Goal: Task Accomplishment & Management: Manage account settings

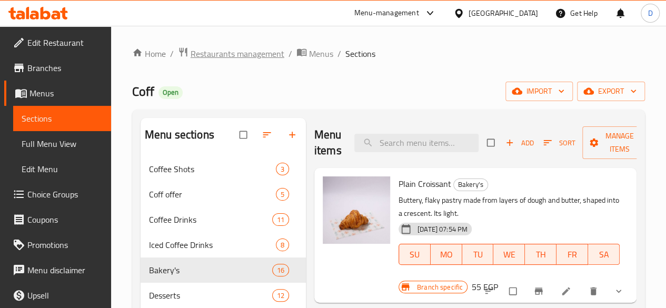
click at [246, 54] on span "Restaurants management" at bounding box center [237, 53] width 94 height 13
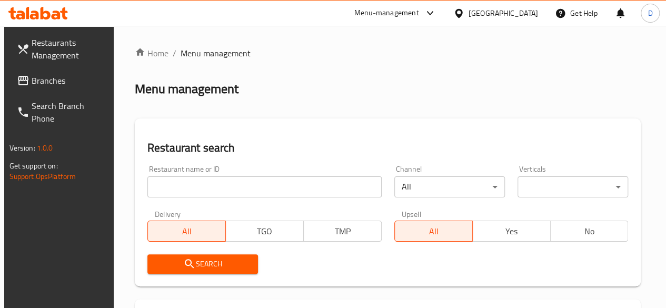
click at [176, 192] on input "search" at bounding box center [264, 186] width 234 height 21
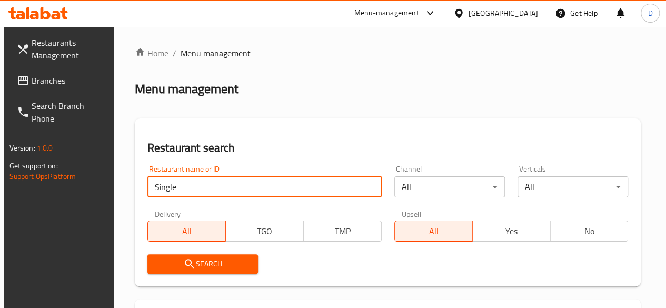
type input "Single"
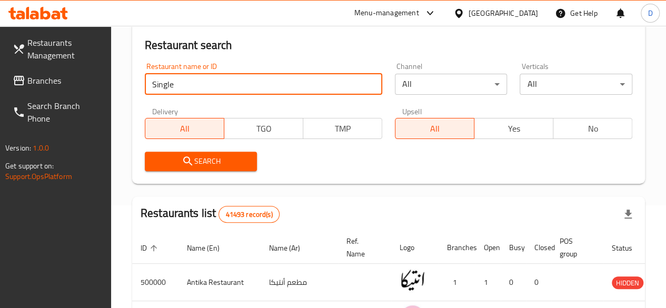
scroll to position [105, 0]
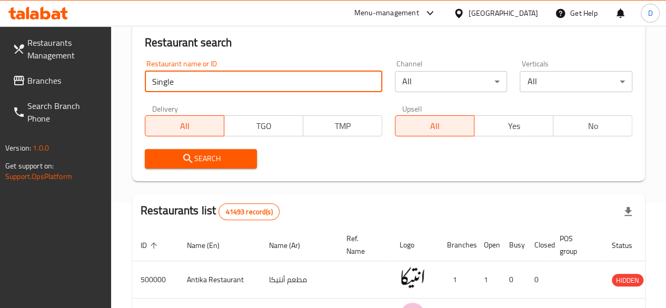
click at [254, 79] on input "Single" at bounding box center [263, 81] width 237 height 21
click at [243, 73] on input "Single" at bounding box center [263, 81] width 237 height 21
click at [244, 81] on input "Single" at bounding box center [263, 81] width 237 height 21
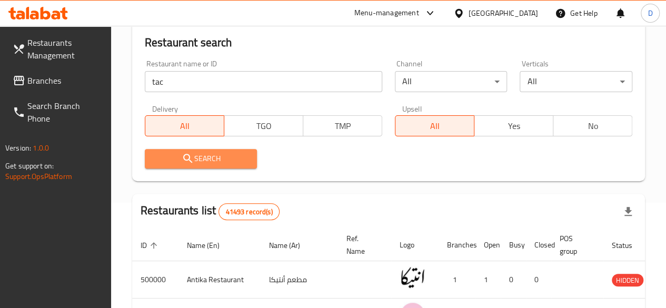
click at [215, 153] on span "Search" at bounding box center [201, 158] width 96 height 13
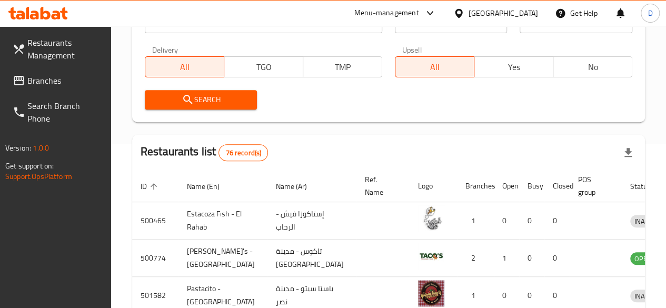
scroll to position [100, 0]
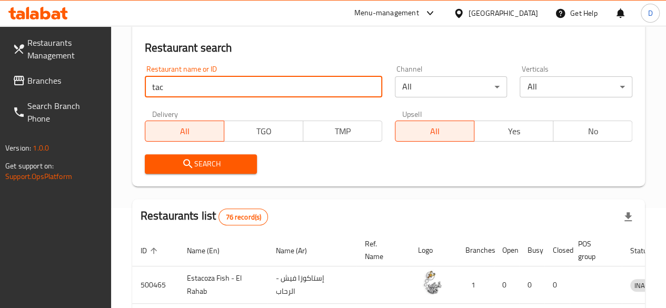
click at [197, 82] on input "tac" at bounding box center [263, 86] width 237 height 21
type input "t"
paste input "686957"
type input "686957"
click button "Search" at bounding box center [201, 163] width 113 height 19
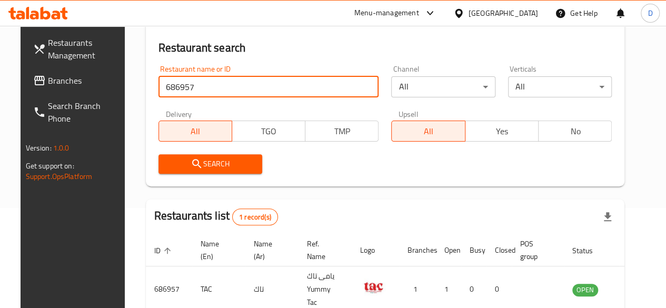
scroll to position [162, 0]
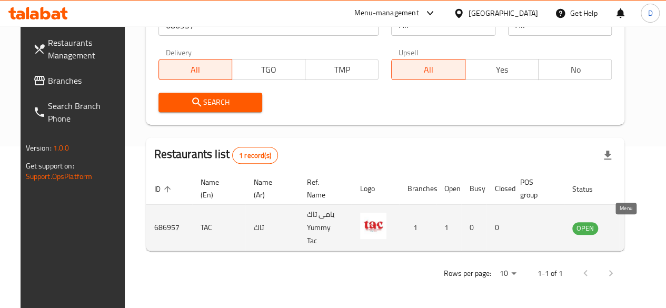
click at [628, 227] on icon "enhanced table" at bounding box center [634, 228] width 12 height 9
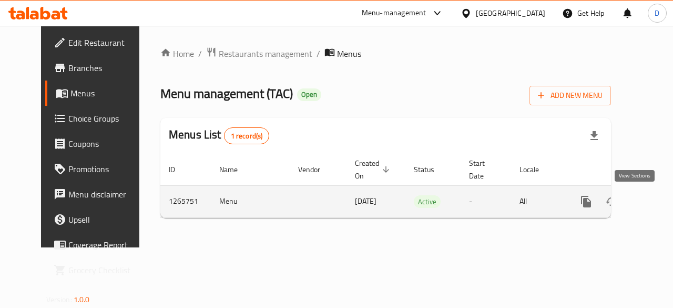
click at [650, 193] on link "enhanced table" at bounding box center [662, 201] width 25 height 25
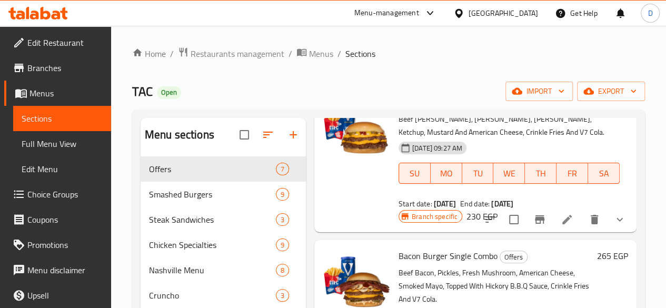
scroll to position [105, 0]
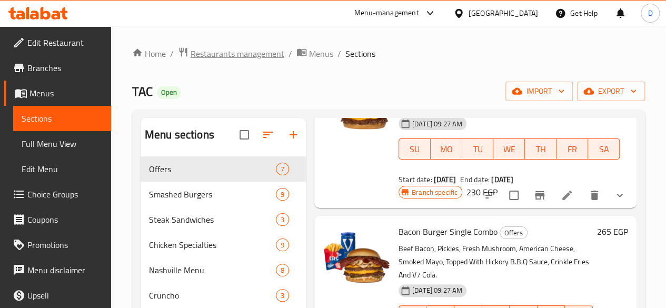
click at [254, 54] on span "Restaurants management" at bounding box center [237, 53] width 94 height 13
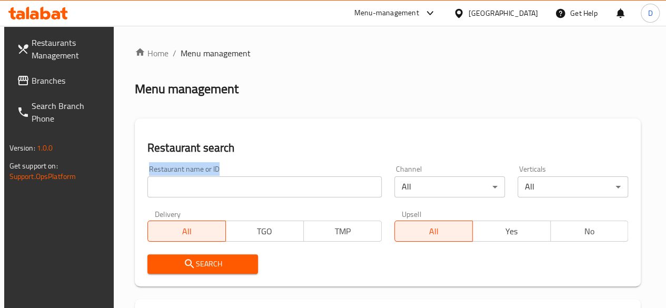
drag, startPoint x: 202, startPoint y: 197, endPoint x: 202, endPoint y: 164, distance: 33.7
click at [202, 164] on div "Restaurant name or ID Restaurant name or ID" at bounding box center [264, 181] width 247 height 45
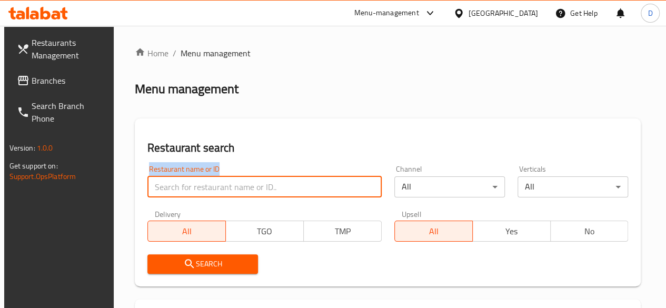
click at [199, 180] on input "search" at bounding box center [264, 186] width 234 height 21
paste input "510957"
type input "510957"
click button "Search" at bounding box center [202, 263] width 110 height 19
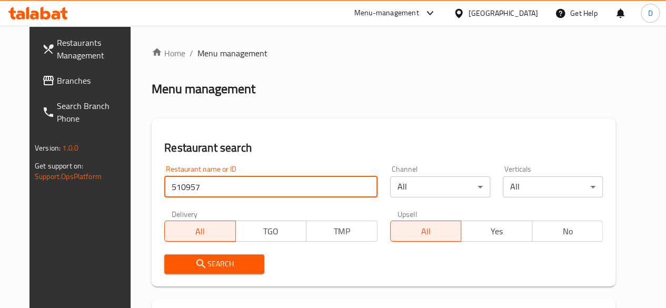
scroll to position [153, 0]
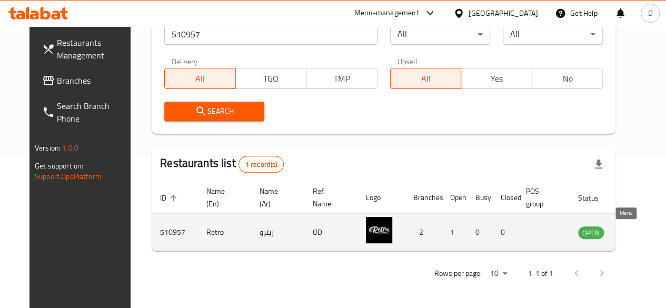
click at [633, 236] on icon "enhanced table" at bounding box center [639, 232] width 12 height 9
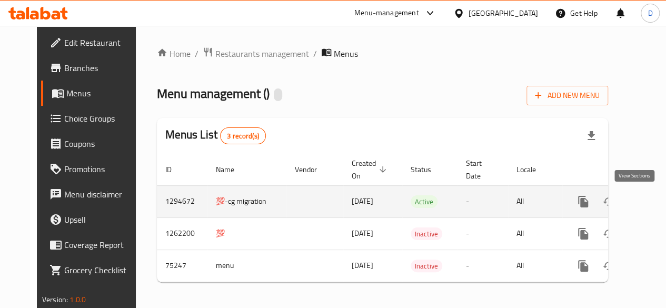
click at [652, 197] on icon "enhanced table" at bounding box center [658, 201] width 13 height 13
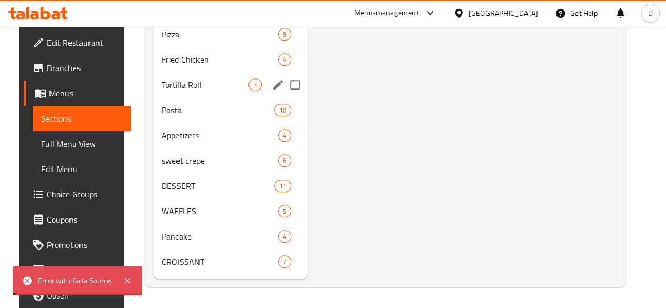
scroll to position [453, 0]
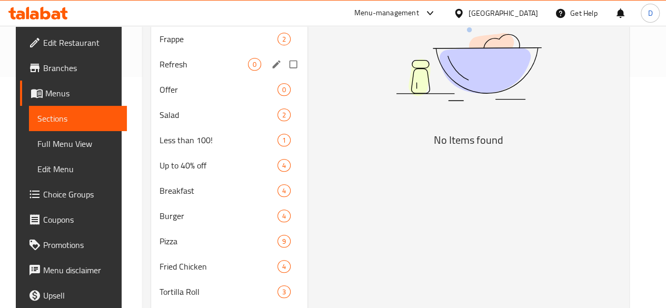
scroll to position [263, 0]
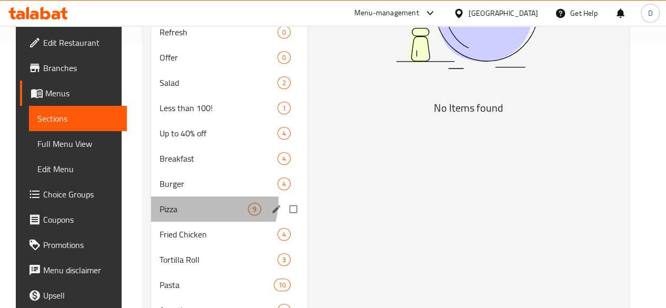
click at [186, 215] on div "Pizza 9" at bounding box center [229, 208] width 157 height 25
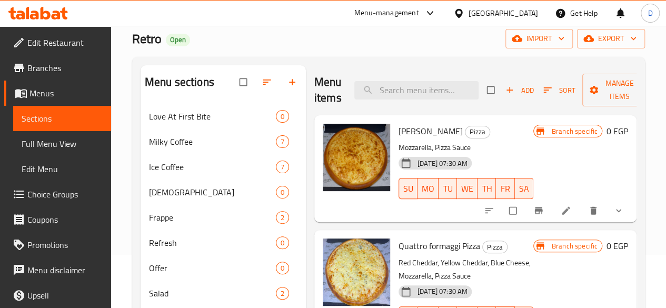
click at [615, 210] on span "show more" at bounding box center [619, 210] width 13 height 11
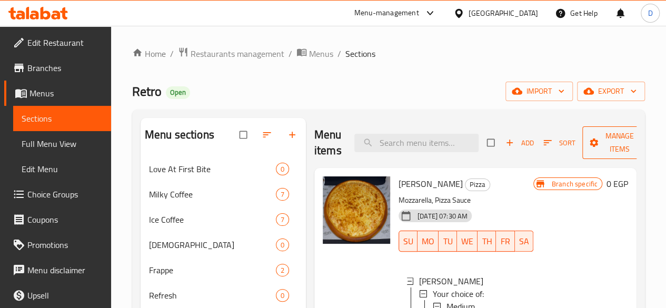
click at [590, 142] on span "Manage items" at bounding box center [619, 142] width 58 height 26
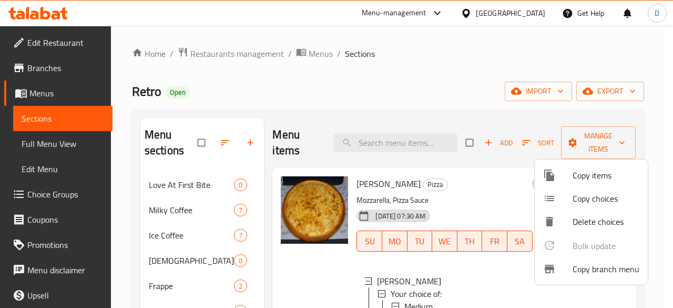
click at [588, 169] on span "Copy items" at bounding box center [606, 175] width 67 height 13
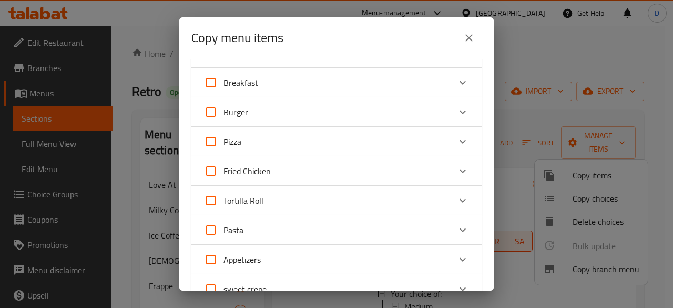
scroll to position [210, 0]
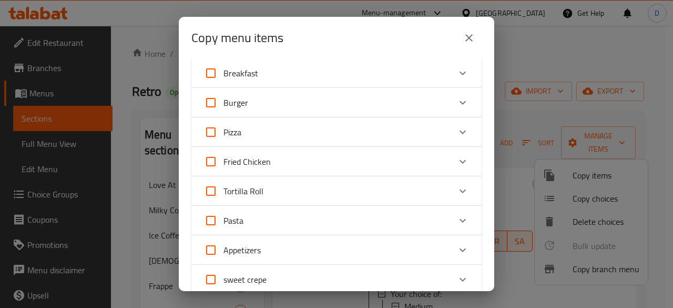
click at [234, 126] on span "Pizza" at bounding box center [233, 132] width 18 height 16
click at [224, 126] on input "Pizza" at bounding box center [210, 131] width 25 height 25
checkbox input "true"
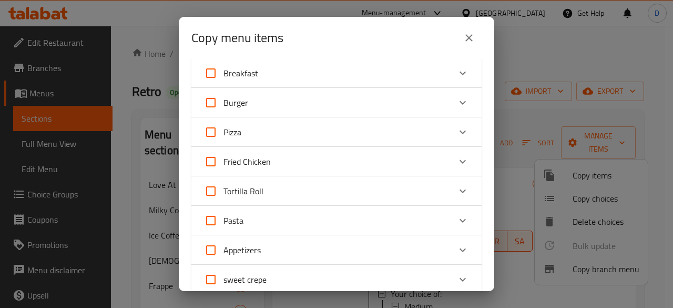
checkbox input "true"
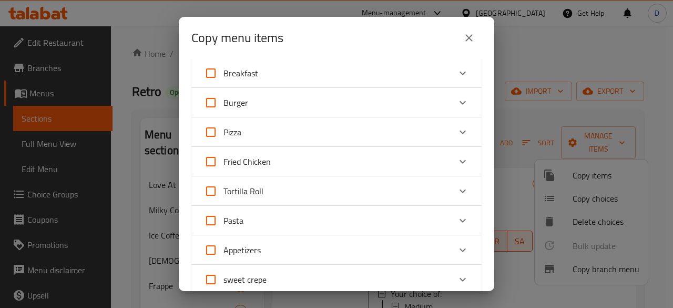
checkbox input "true"
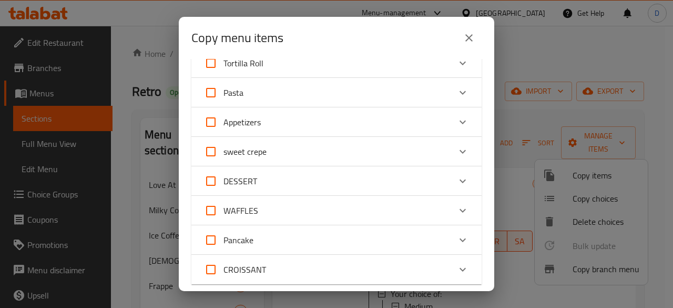
scroll to position [483, 0]
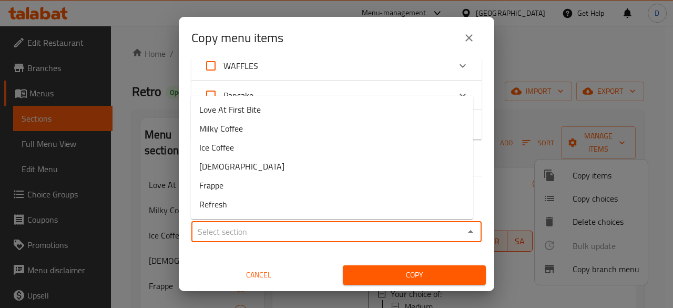
click at [278, 233] on input "Sections   *" at bounding box center [328, 231] width 267 height 15
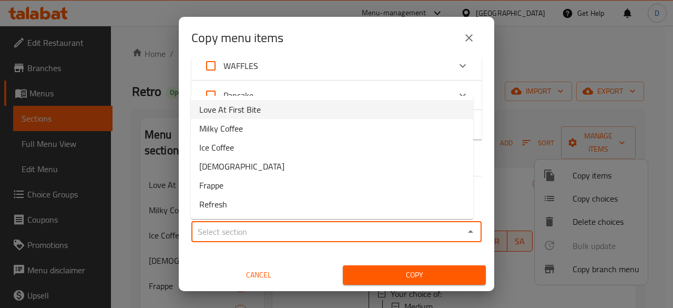
click at [312, 77] on div "WAFFLES" at bounding box center [327, 65] width 246 height 25
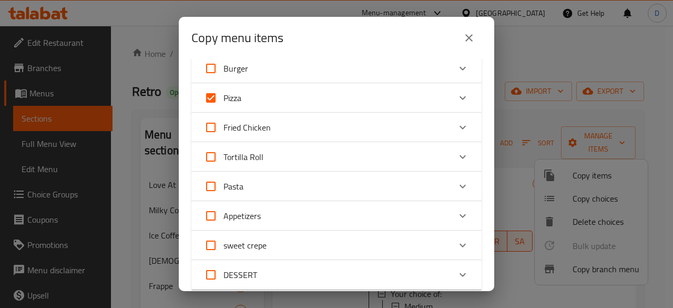
scroll to position [220, 0]
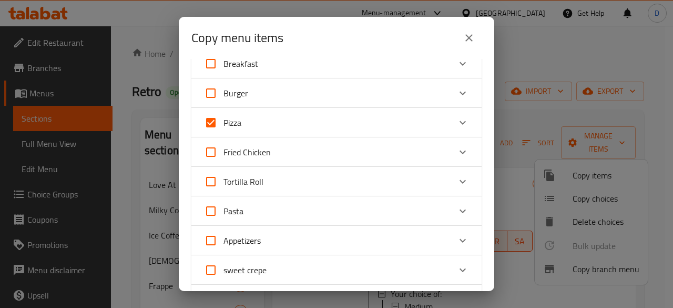
click at [210, 122] on input "Pizza" at bounding box center [210, 122] width 25 height 25
checkbox input "false"
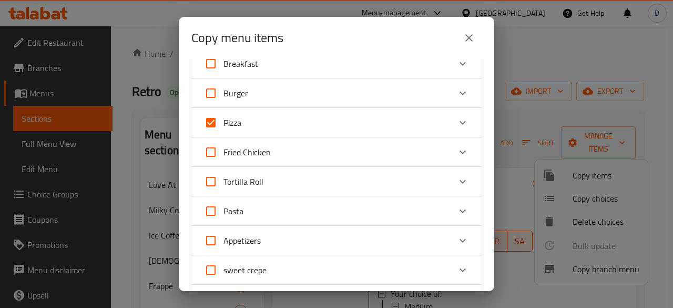
checkbox input "false"
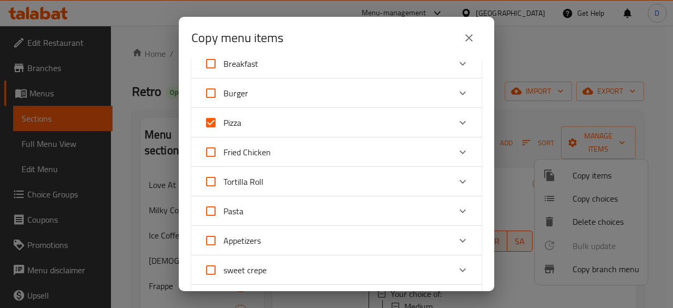
checkbox input "false"
click at [457, 118] on icon "Expand" at bounding box center [463, 122] width 13 height 13
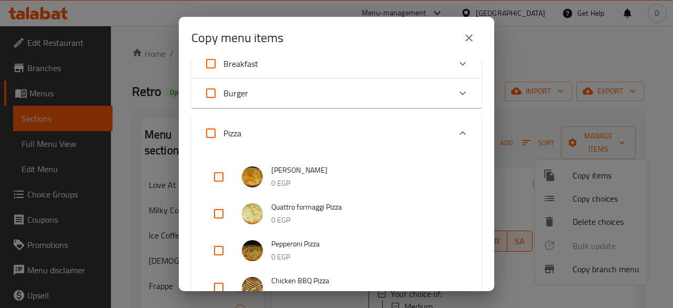
click at [209, 184] on input "checkbox" at bounding box center [218, 176] width 25 height 25
checkbox input "true"
click at [229, 211] on input "checkbox" at bounding box center [218, 213] width 25 height 25
checkbox input "true"
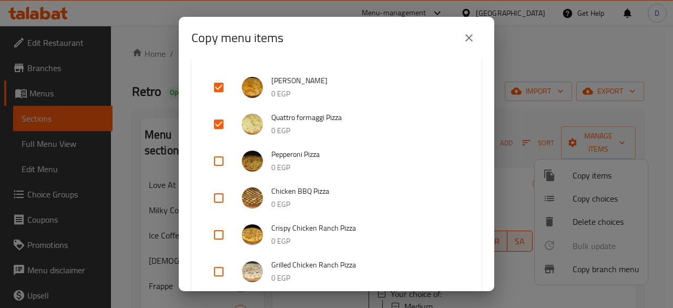
scroll to position [325, 0]
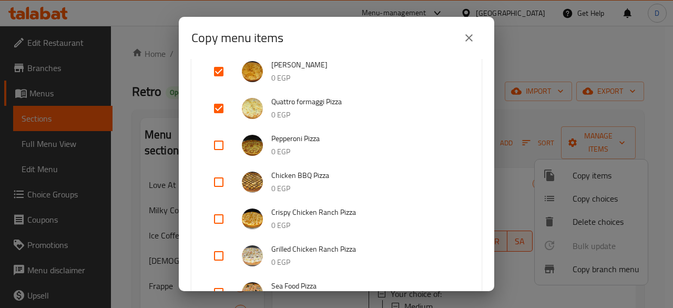
drag, startPoint x: 202, startPoint y: 146, endPoint x: 219, endPoint y: 149, distance: 17.1
click at [219, 149] on div "Margherita Pizza 0 EGP Quattro formaggi Pizza 0 EGP Pepperoni Pizza 0 EGP Chick…" at bounding box center [336, 223] width 290 height 357
click at [219, 149] on input "checkbox" at bounding box center [218, 145] width 25 height 25
checkbox input "true"
click at [225, 172] on input "checkbox" at bounding box center [218, 181] width 25 height 25
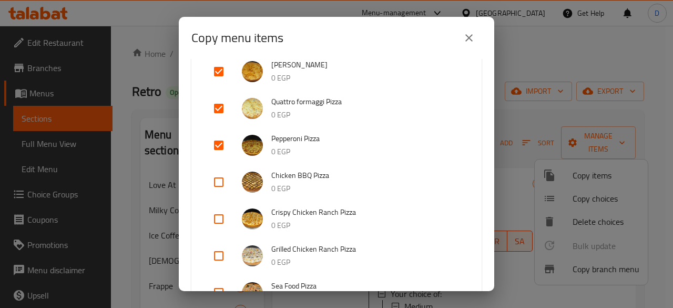
checkbox input "true"
click at [222, 219] on input "checkbox" at bounding box center [218, 218] width 25 height 25
checkbox input "true"
click at [225, 249] on input "checkbox" at bounding box center [218, 255] width 25 height 25
checkbox input "true"
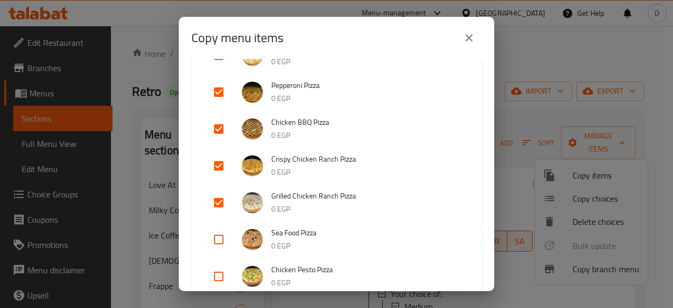
scroll to position [430, 0]
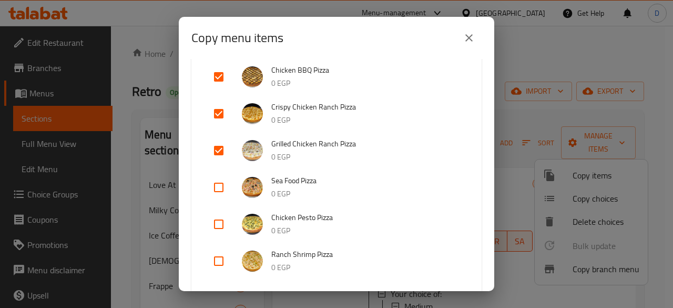
click at [216, 192] on input "checkbox" at bounding box center [218, 187] width 25 height 25
checkbox input "true"
click at [225, 235] on input "checkbox" at bounding box center [218, 223] width 25 height 25
checkbox input "true"
click at [219, 260] on input "checkbox" at bounding box center [218, 260] width 25 height 25
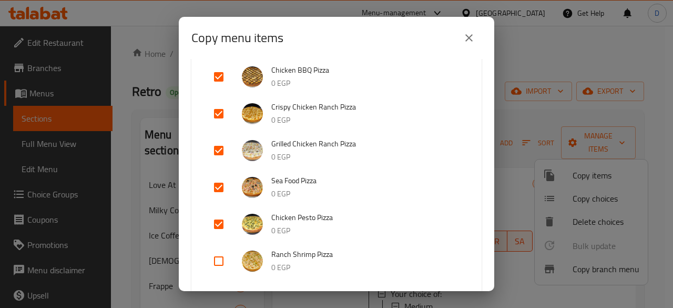
checkbox input "true"
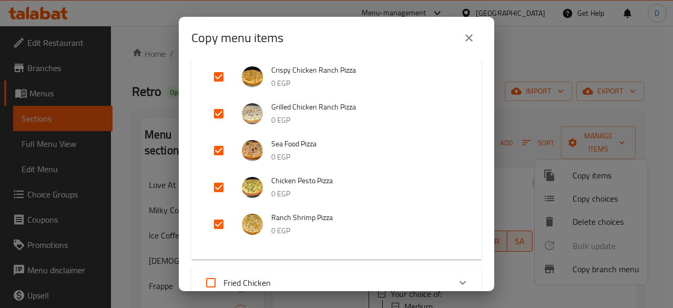
scroll to position [483, 0]
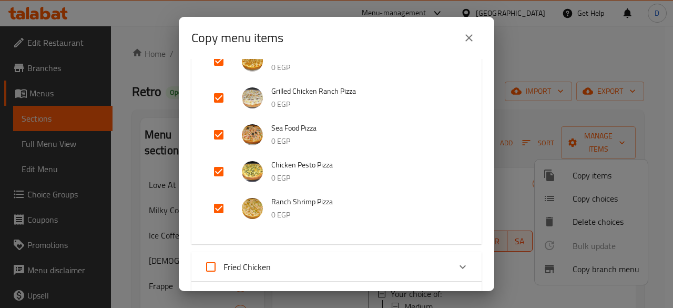
click at [220, 128] on input "checkbox" at bounding box center [218, 134] width 25 height 25
checkbox input "false"
click at [218, 211] on input "checkbox" at bounding box center [218, 208] width 25 height 25
checkbox input "false"
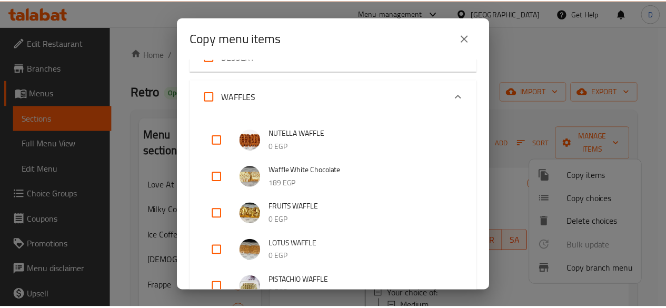
scroll to position [1091, 0]
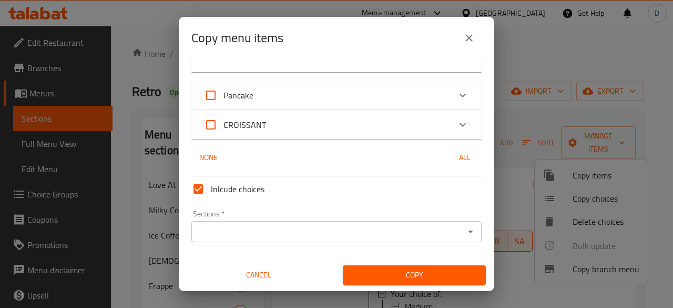
click at [386, 226] on input "Sections   *" at bounding box center [328, 231] width 267 height 15
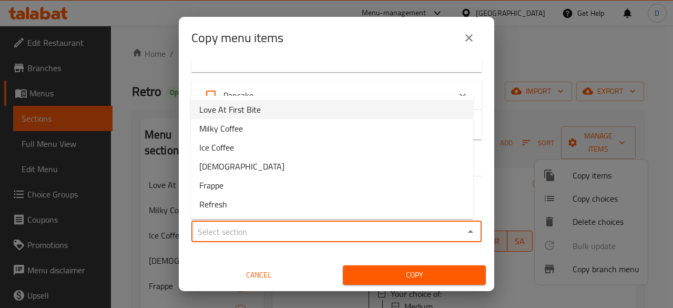
click at [261, 107] on li "Love At First Bite" at bounding box center [332, 109] width 283 height 19
type input "Love At First Bite"
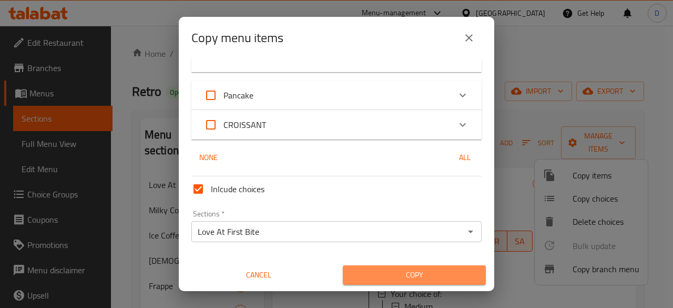
click at [427, 271] on span "Copy" at bounding box center [414, 274] width 126 height 13
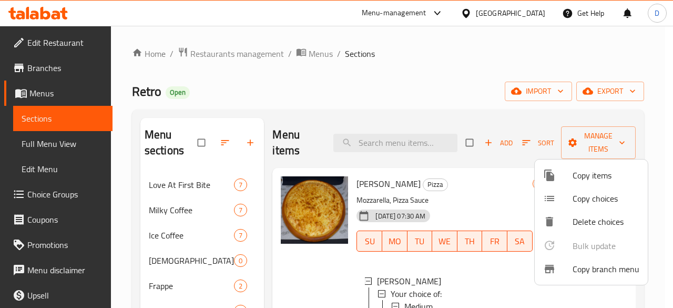
click at [199, 178] on div at bounding box center [336, 154] width 673 height 308
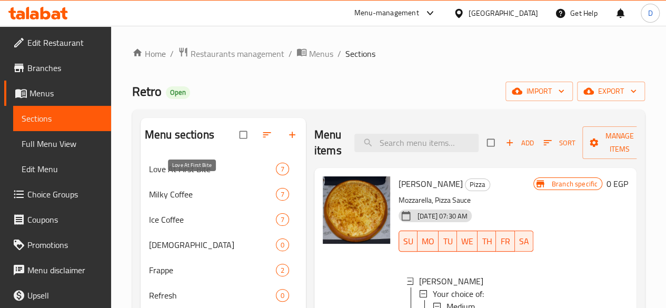
click at [198, 175] on span "Love At First Bite" at bounding box center [212, 169] width 127 height 13
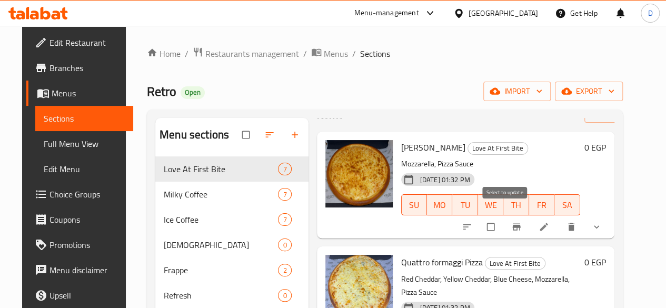
scroll to position [53, 0]
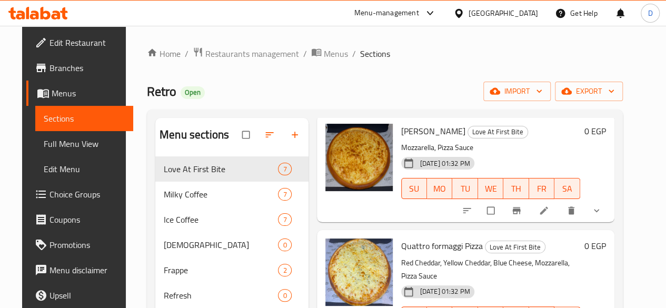
click at [601, 207] on icon "show more" at bounding box center [596, 210] width 11 height 11
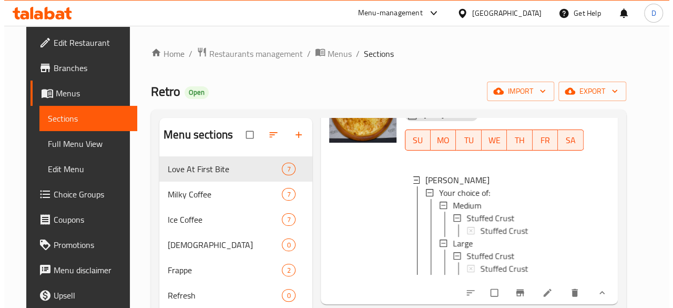
scroll to position [158, 0]
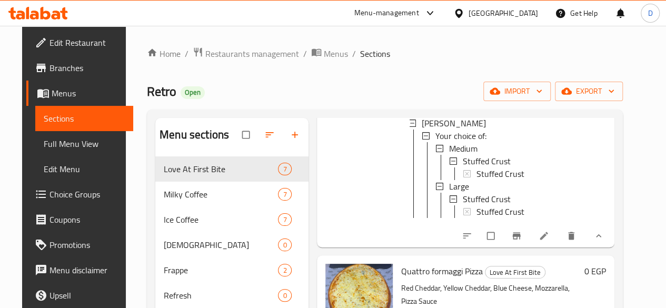
click at [558, 237] on li at bounding box center [544, 235] width 29 height 17
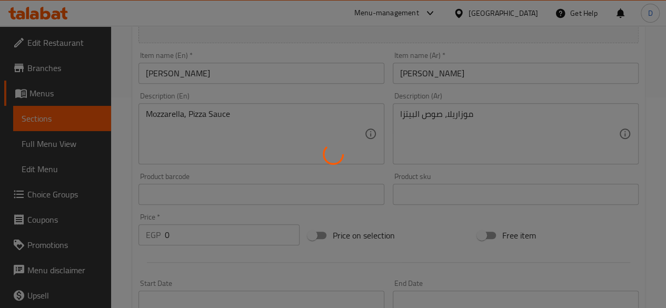
scroll to position [210, 0]
click at [132, 137] on div at bounding box center [333, 154] width 666 height 308
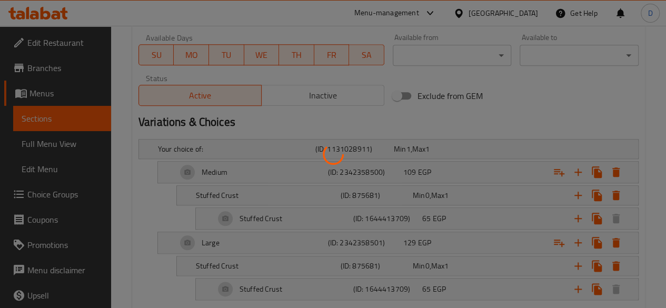
scroll to position [526, 0]
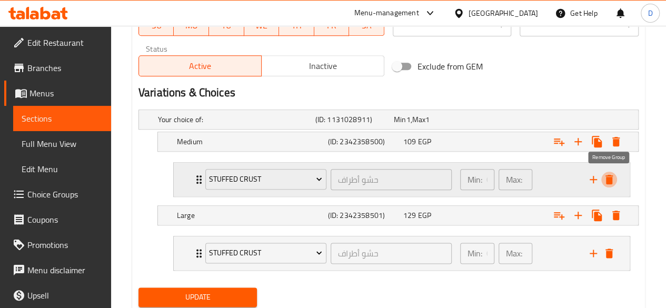
click at [609, 182] on icon "delete" at bounding box center [608, 179] width 7 height 9
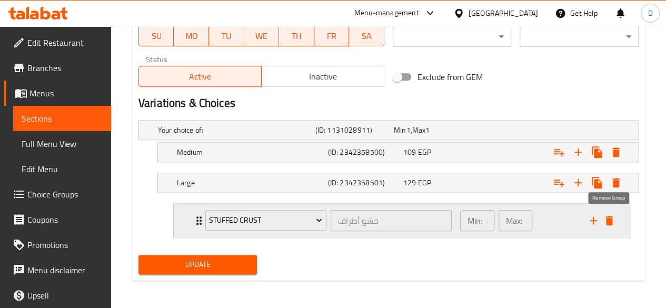
click at [608, 219] on icon "delete" at bounding box center [608, 220] width 7 height 9
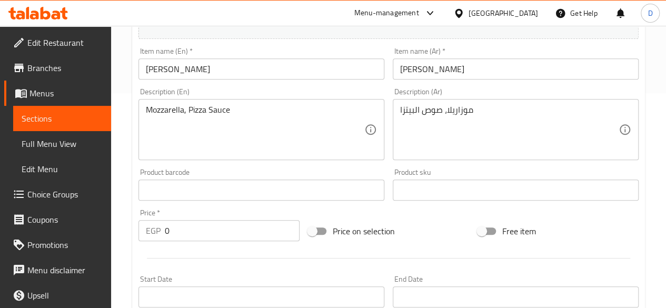
scroll to position [210, 0]
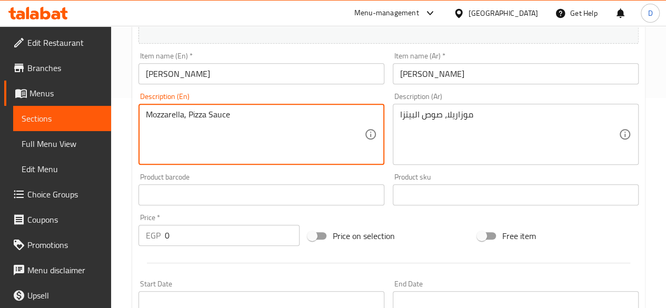
drag, startPoint x: 245, startPoint y: 114, endPoint x: 104, endPoint y: 112, distance: 141.0
type textarea "Two Pizza Margaritas"
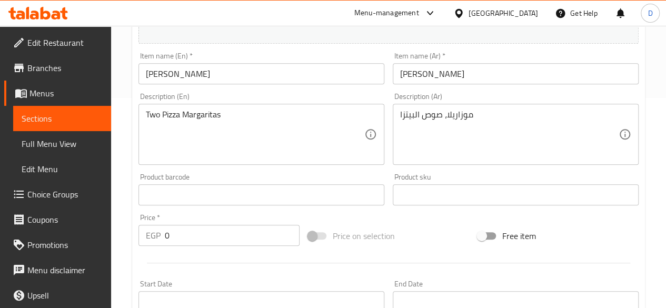
click at [535, 102] on div "Description (Ar) موزاريلا، صوص البيتزا Description (Ar)" at bounding box center [515, 129] width 246 height 72
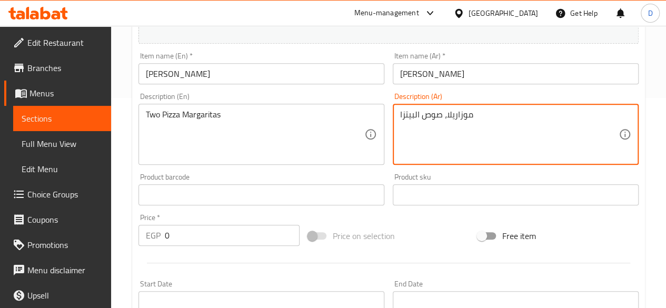
type textarea "موزاريلا، صوص البيتزا"
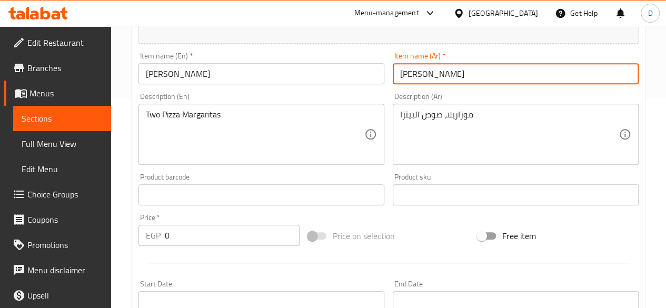
drag, startPoint x: 441, startPoint y: 71, endPoint x: 357, endPoint y: 72, distance: 84.7
click at [357, 72] on div "Change Image Size: 1200 x 800 px / Image formats: jpg, png / 5MB Max. Item name…" at bounding box center [388, 162] width 508 height 469
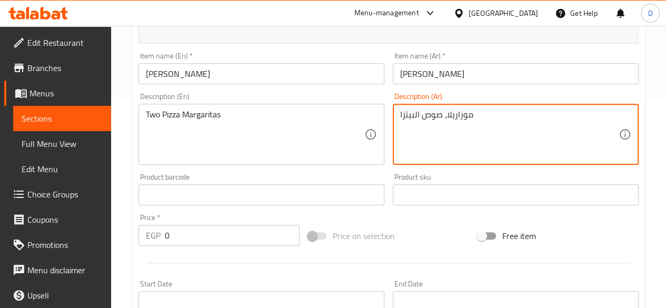
drag, startPoint x: 491, startPoint y: 119, endPoint x: 340, endPoint y: 117, distance: 151.0
click at [335, 114] on div "Change Image Size: 1200 x 800 px / Image formats: jpg, png / 5MB Max. Item name…" at bounding box center [388, 162] width 508 height 469
paste textarea "[PERSON_NAME]"
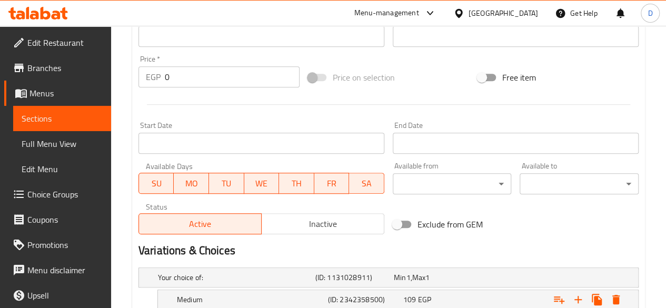
scroll to position [473, 0]
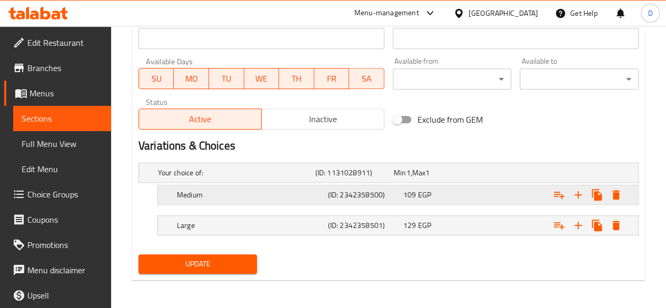
type textarea "2 [PERSON_NAME]"
click at [443, 197] on div "109 EGP" at bounding box center [438, 194] width 71 height 11
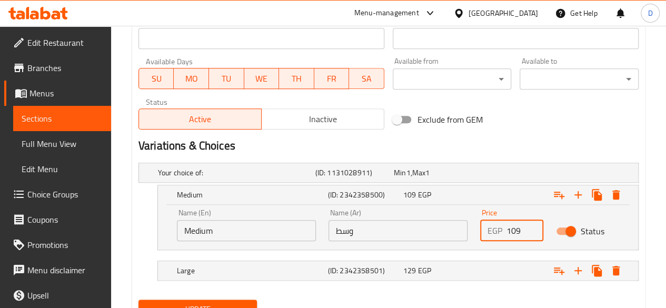
drag, startPoint x: 520, startPoint y: 232, endPoint x: 487, endPoint y: 229, distance: 32.8
click at [487, 229] on div "EGP 109 Price" at bounding box center [511, 230] width 63 height 21
click at [480, 226] on div "EGP 109 Price" at bounding box center [511, 230] width 63 height 21
type input "218"
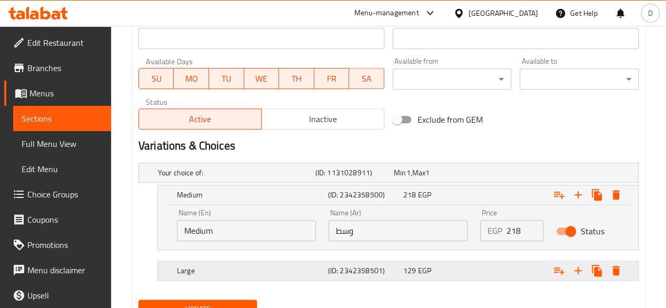
click at [488, 274] on div "Expand" at bounding box center [551, 270] width 151 height 23
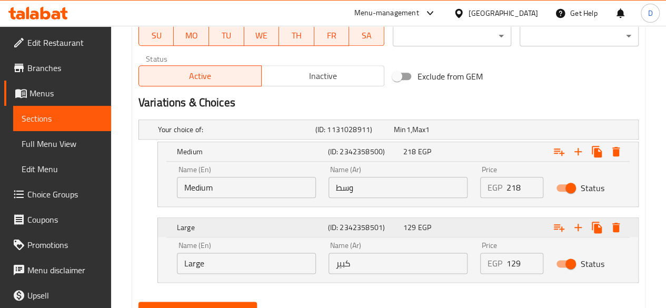
scroll to position [520, 0]
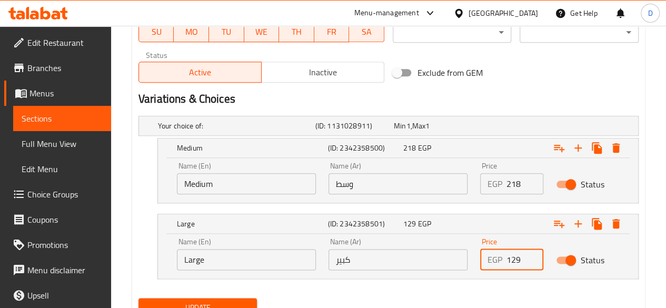
drag, startPoint x: 524, startPoint y: 260, endPoint x: 464, endPoint y: 249, distance: 61.0
click at [464, 249] on div "Name (En) Large Name (En) Name (Ar) كبير Name (Ar) Price EGP 129 Price Status" at bounding box center [397, 253] width 455 height 45
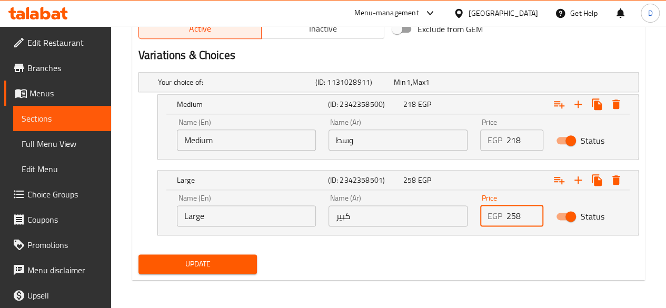
type input "258"
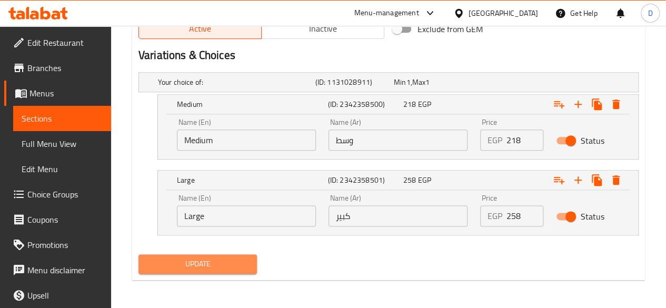
click at [202, 263] on span "Update" at bounding box center [198, 263] width 102 height 13
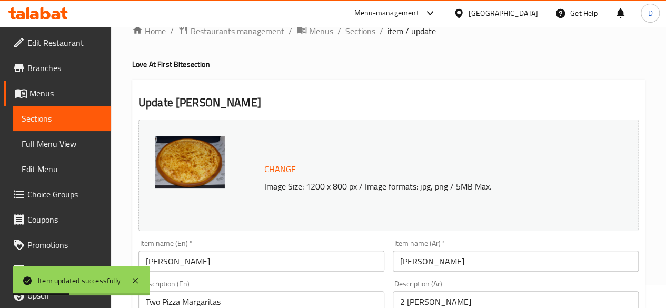
scroll to position [0, 0]
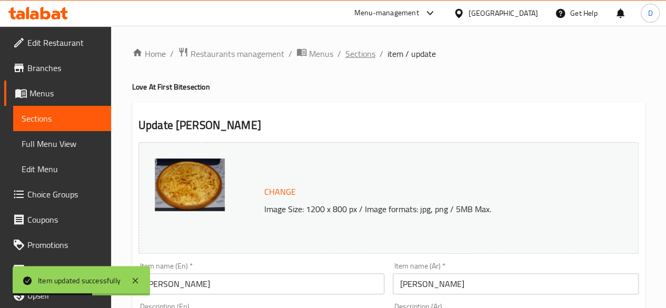
click at [358, 57] on span "Sections" at bounding box center [360, 53] width 30 height 13
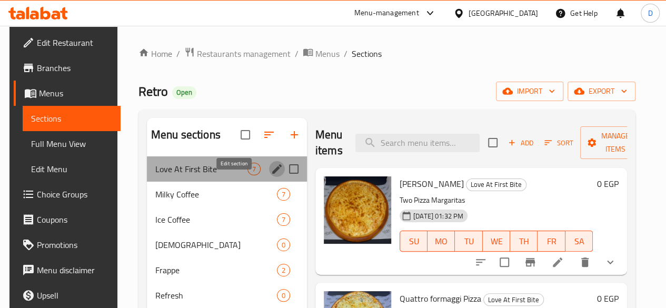
click at [270, 175] on icon "edit" at bounding box center [276, 169] width 13 height 13
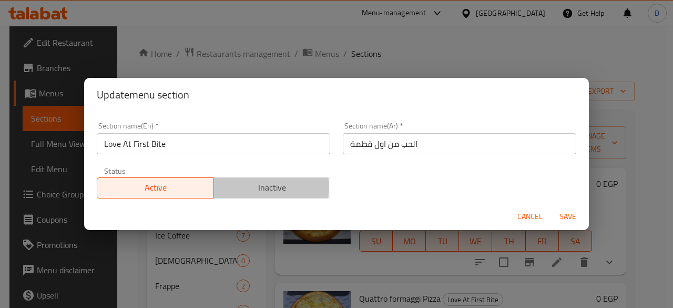
click at [249, 187] on span "Inactive" at bounding box center [272, 187] width 108 height 15
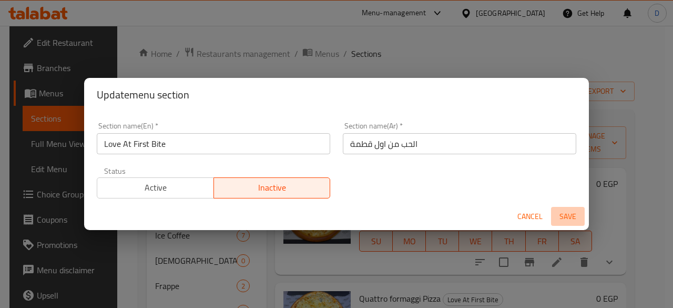
click at [559, 210] on span "Save" at bounding box center [568, 216] width 25 height 13
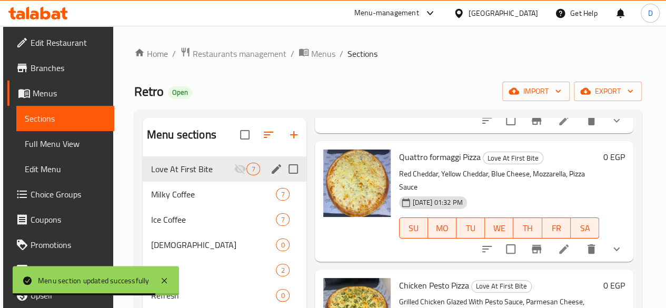
scroll to position [142, 0]
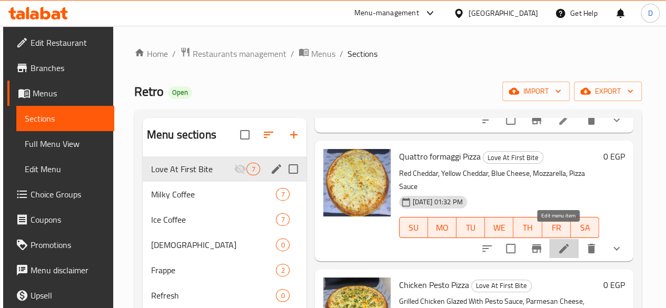
click at [563, 242] on icon at bounding box center [563, 248] width 13 height 13
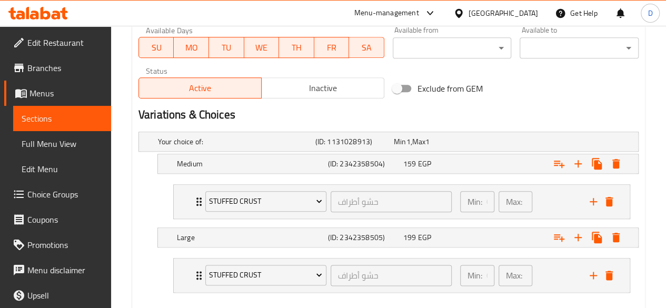
scroll to position [559, 0]
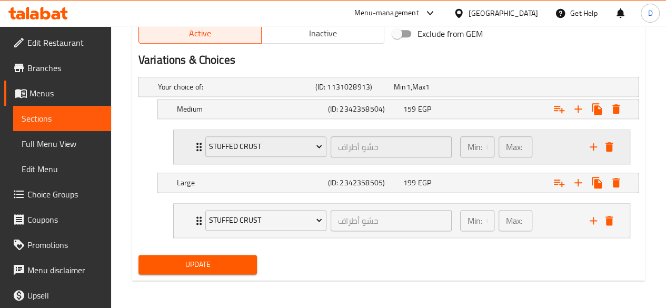
click at [613, 137] on div "Stuffed Crust حشو أطراف ​ Min: 0 ​ Max: 1 ​" at bounding box center [405, 147] width 424 height 34
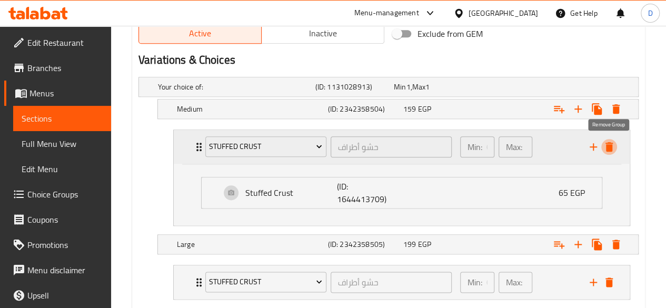
click at [612, 148] on icon "delete" at bounding box center [608, 146] width 13 height 13
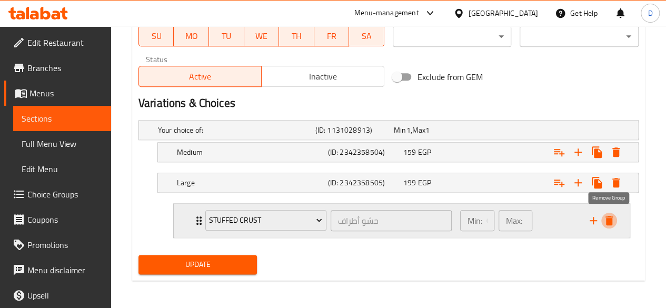
click at [606, 216] on icon "delete" at bounding box center [608, 220] width 7 height 9
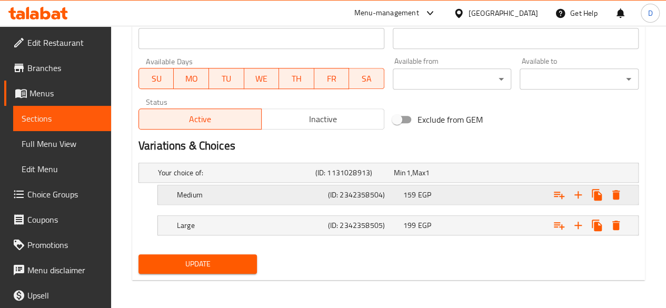
click at [462, 197] on div "159 EGP" at bounding box center [438, 194] width 71 height 11
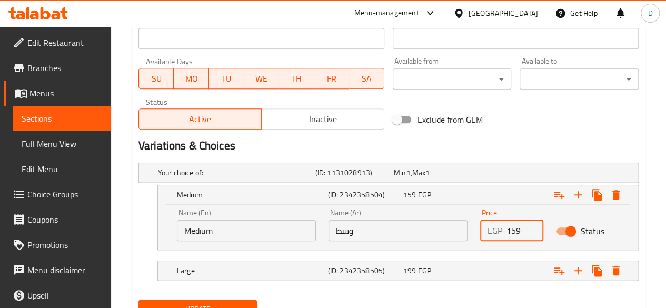
drag, startPoint x: 522, startPoint y: 226, endPoint x: 466, endPoint y: 231, distance: 56.0
click at [466, 231] on div "Name (En) Medium Name (En) Name (Ar) وسط Name (Ar) Price EGP 159 Price Status" at bounding box center [397, 225] width 455 height 45
type input "318"
click at [516, 264] on div "Expand" at bounding box center [551, 270] width 151 height 23
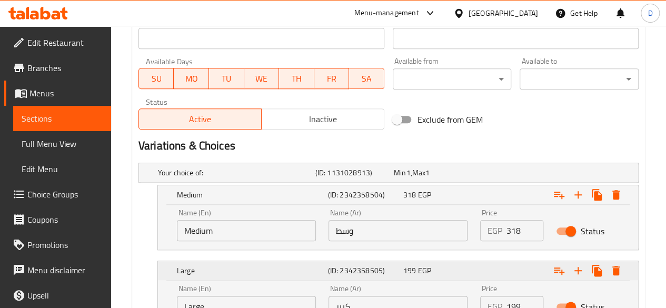
click at [516, 264] on div "Expand" at bounding box center [551, 270] width 151 height 23
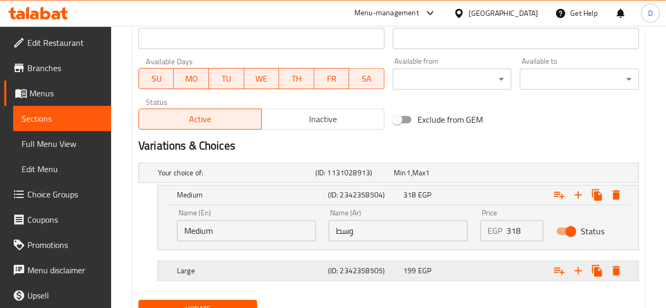
click at [522, 268] on div "Expand" at bounding box center [551, 270] width 151 height 23
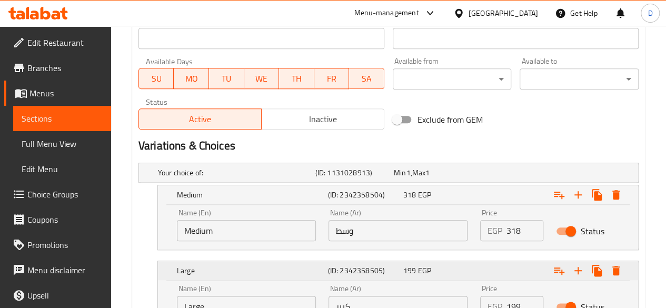
scroll to position [512, 0]
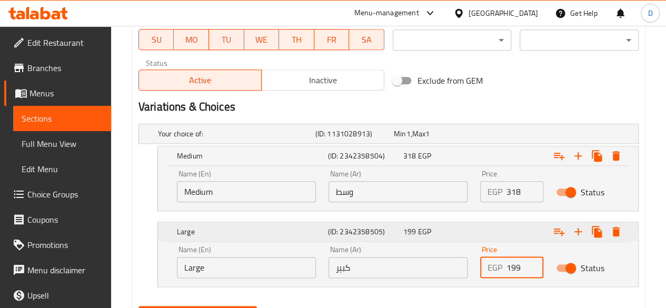
click at [522, 268] on input "199" at bounding box center [524, 267] width 37 height 21
type input "1"
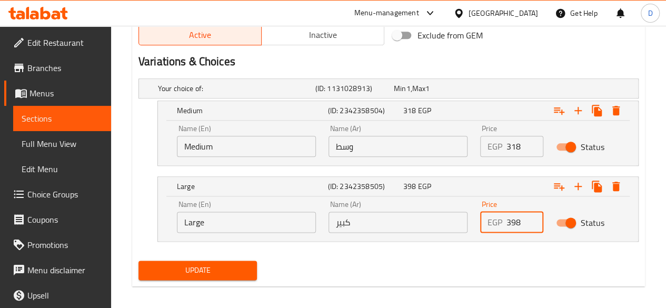
scroll to position [563, 0]
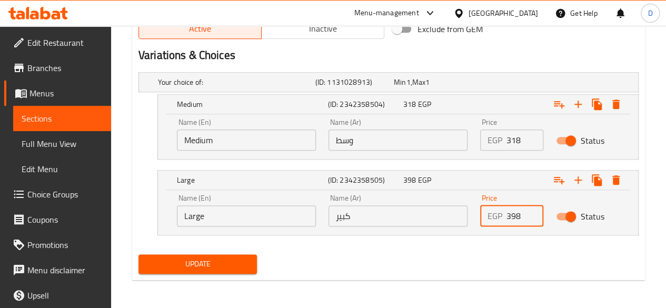
type input "398"
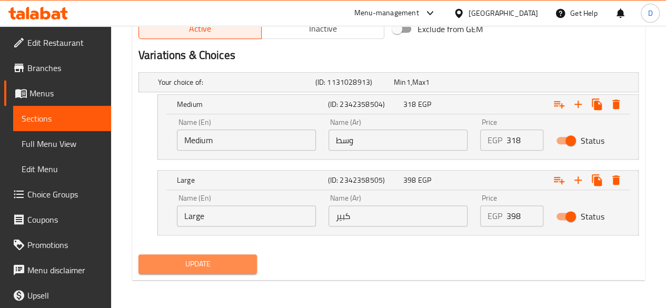
click at [227, 261] on span "Update" at bounding box center [198, 263] width 102 height 13
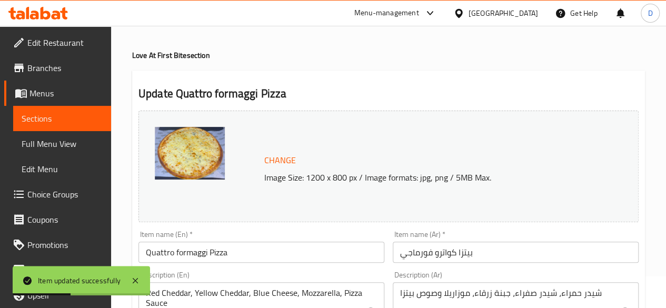
scroll to position [25, 0]
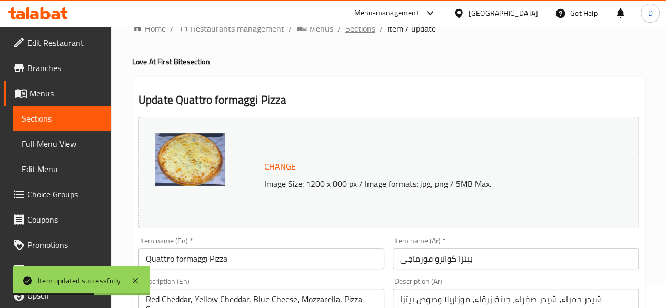
click at [350, 29] on span "Sections" at bounding box center [360, 28] width 30 height 13
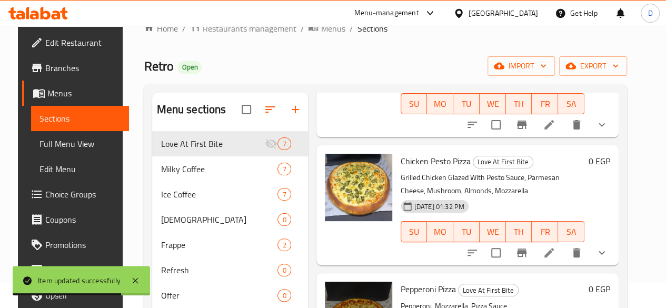
scroll to position [246, 0]
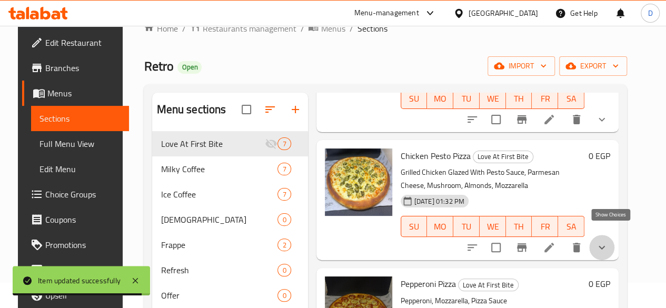
click at [608, 241] on icon "show more" at bounding box center [601, 247] width 13 height 13
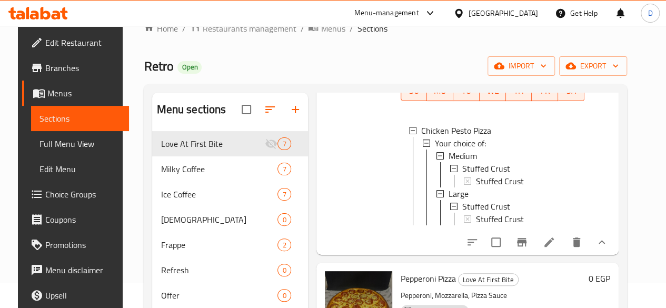
scroll to position [382, 0]
click at [563, 237] on li at bounding box center [548, 241] width 29 height 19
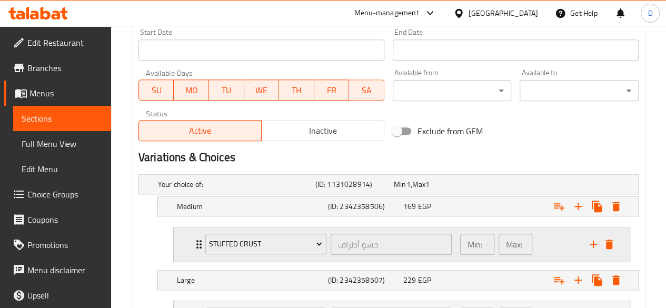
scroll to position [462, 0]
click at [609, 241] on icon "delete" at bounding box center [608, 243] width 7 height 9
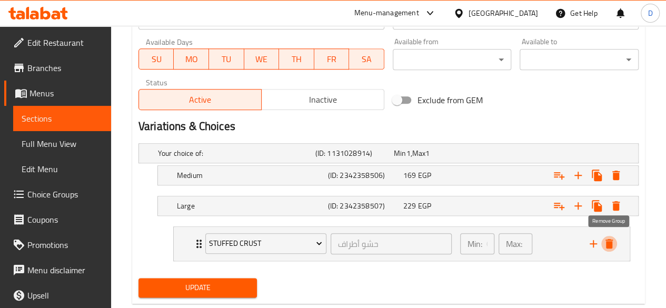
click at [609, 241] on icon "delete" at bounding box center [608, 243] width 7 height 9
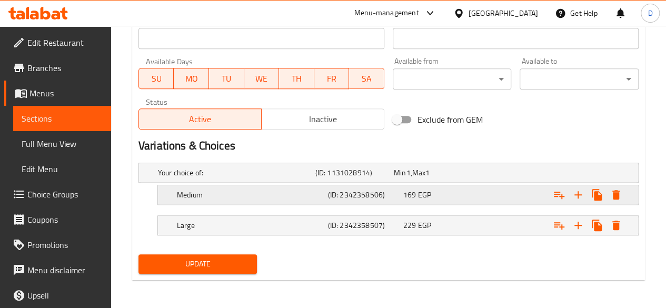
click at [497, 195] on div "Expand" at bounding box center [551, 194] width 151 height 23
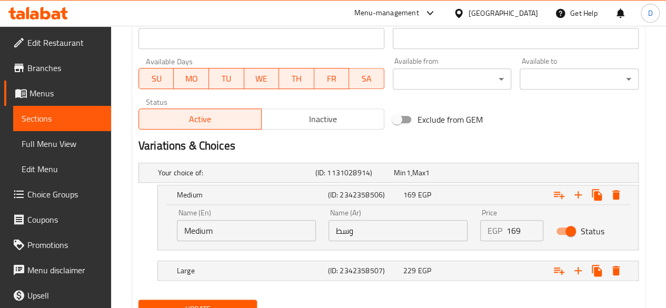
drag, startPoint x: 497, startPoint y: 195, endPoint x: 525, endPoint y: 226, distance: 41.7
click at [525, 226] on div "Medium (ID: 2342358506) 169 EGP Name (En) Medium Name (En) Name (Ar) وسط Name (…" at bounding box center [398, 217] width 480 height 64
click at [525, 226] on input "169" at bounding box center [524, 230] width 37 height 21
type input "1"
type input "338"
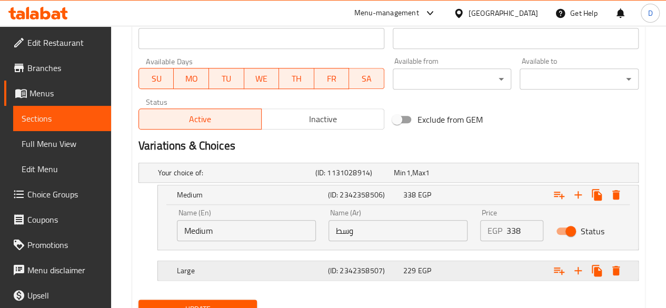
click at [521, 264] on div "Expand" at bounding box center [551, 270] width 151 height 23
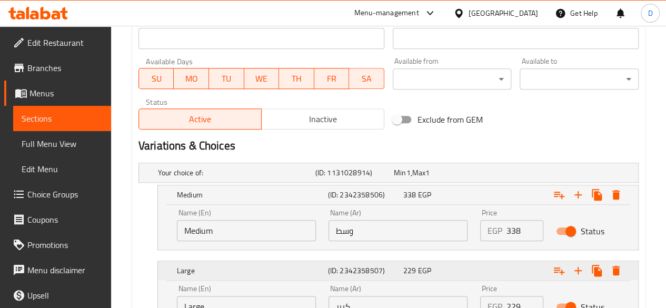
scroll to position [511, 0]
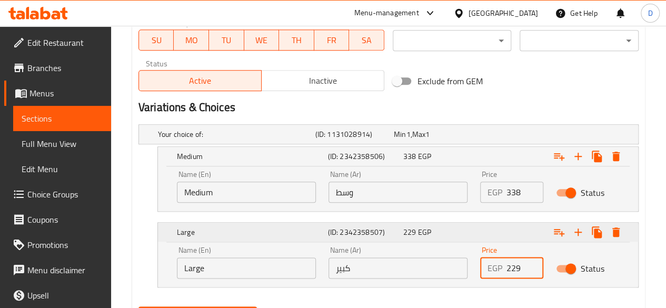
click at [521, 264] on input "229" at bounding box center [524, 267] width 37 height 21
type input "2"
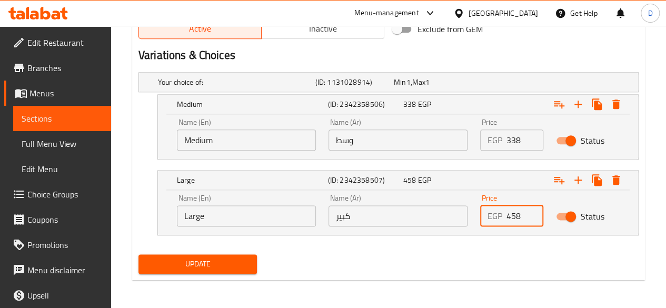
type input "458"
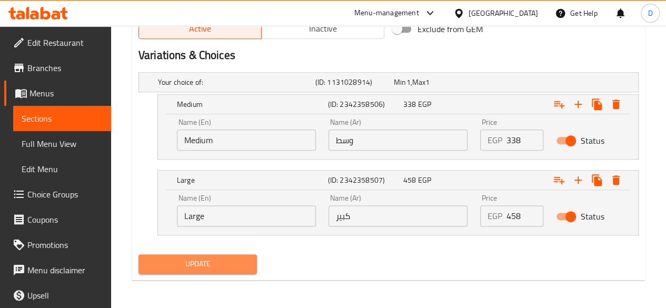
click at [227, 258] on span "Update" at bounding box center [198, 263] width 102 height 13
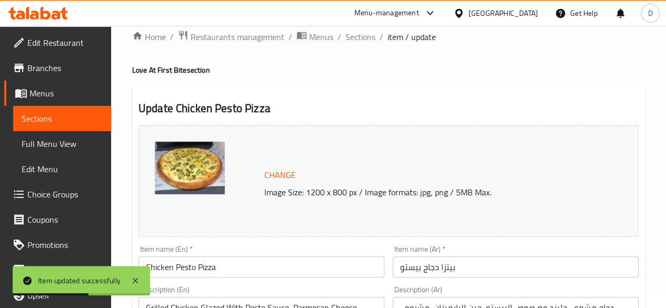
scroll to position [0, 0]
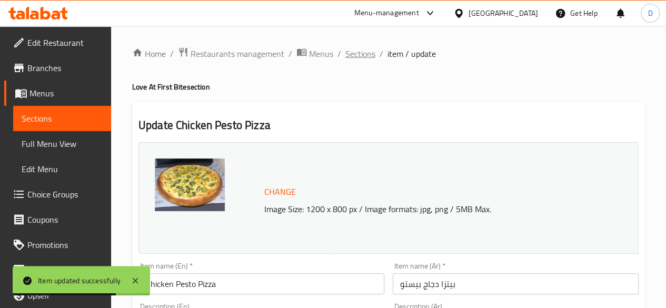
click at [370, 53] on span "Sections" at bounding box center [360, 53] width 30 height 13
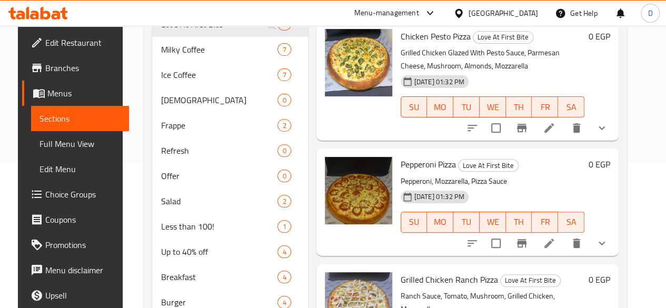
scroll to position [146, 0]
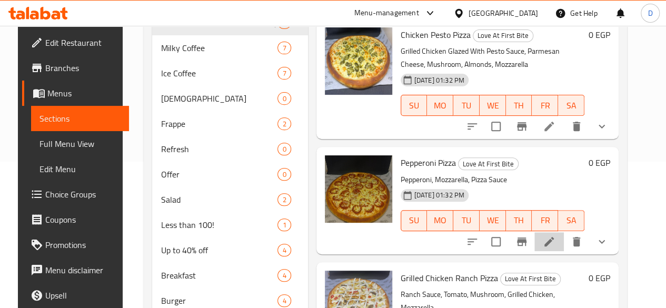
click at [549, 232] on li at bounding box center [548, 241] width 29 height 19
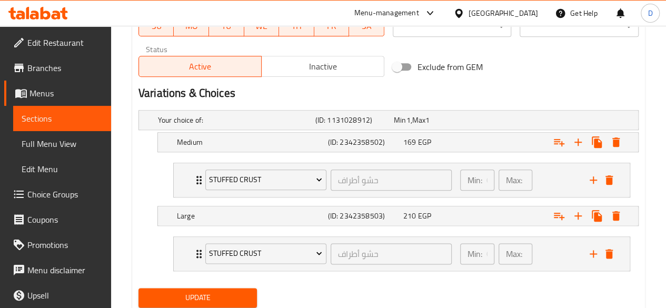
scroll to position [526, 0]
click at [611, 186] on button "delete" at bounding box center [609, 180] width 16 height 16
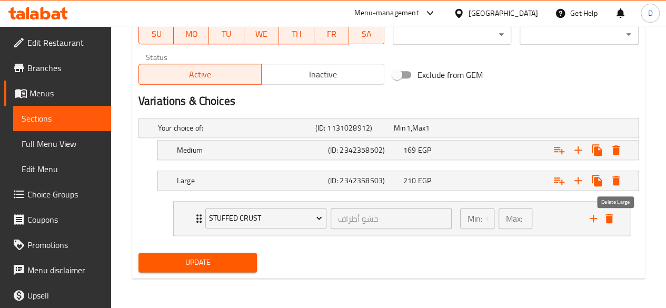
scroll to position [516, 0]
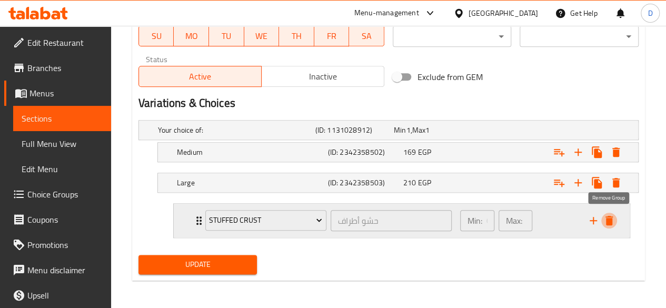
click at [616, 222] on button "delete" at bounding box center [609, 221] width 16 height 16
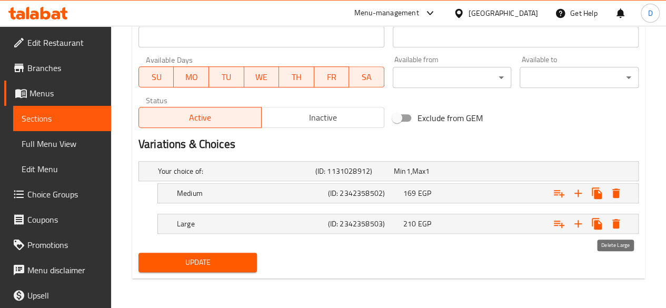
scroll to position [473, 0]
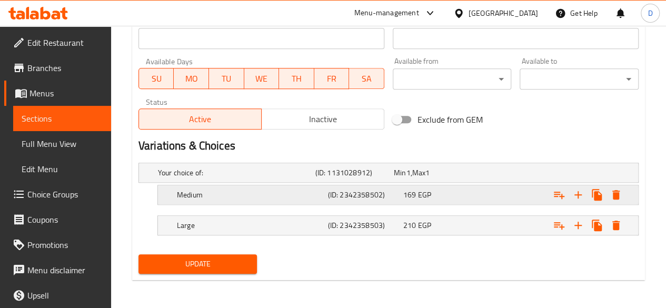
click at [501, 187] on div "Expand" at bounding box center [551, 194] width 151 height 23
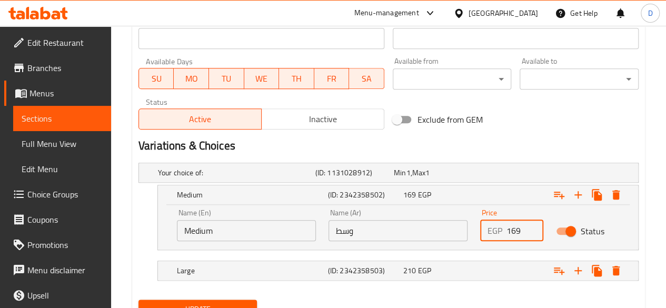
click at [522, 225] on input "169" at bounding box center [524, 230] width 37 height 21
type input "1"
type input "338"
click at [513, 268] on div "Expand" at bounding box center [551, 270] width 151 height 23
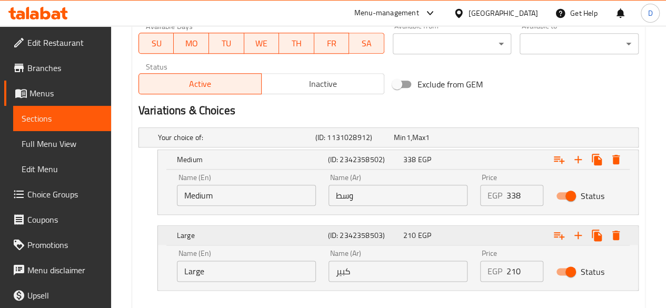
scroll to position [509, 0]
click at [522, 267] on input "210" at bounding box center [524, 270] width 37 height 21
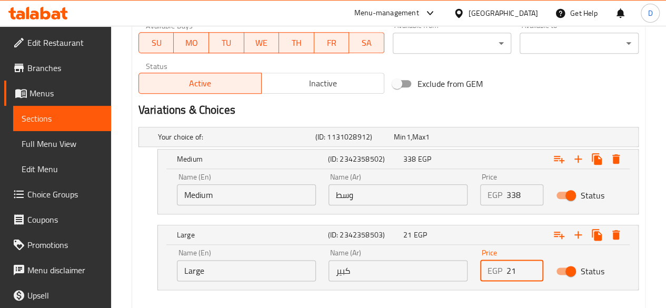
type input "2"
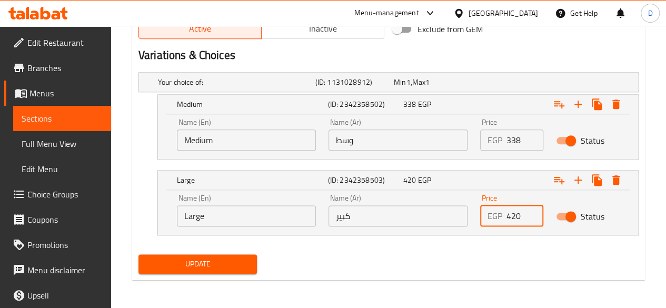
type input "420"
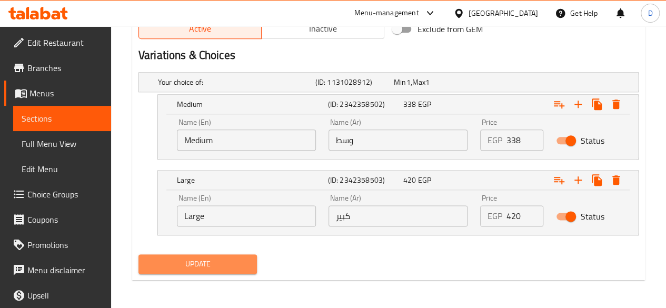
click at [182, 259] on span "Update" at bounding box center [198, 263] width 102 height 13
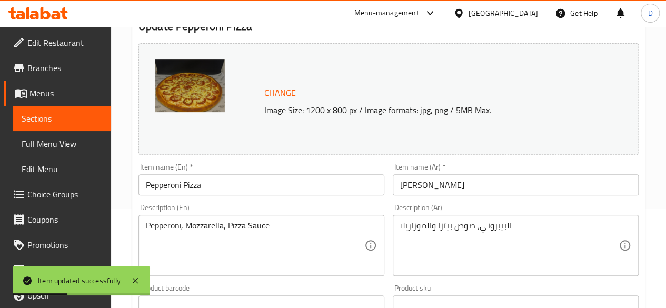
scroll to position [0, 0]
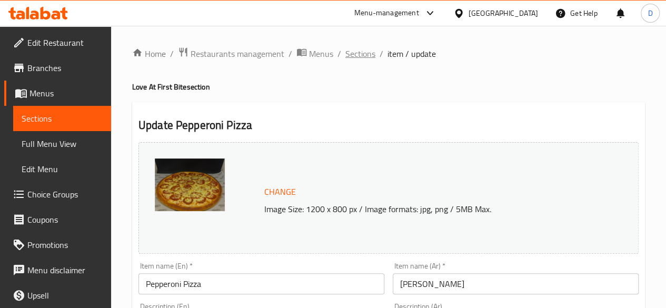
click at [356, 57] on span "Sections" at bounding box center [360, 53] width 30 height 13
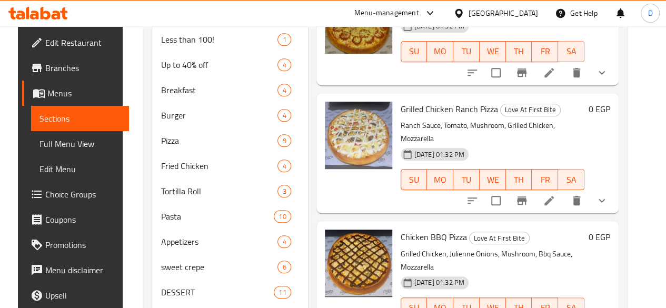
scroll to position [230, 0]
click at [549, 190] on li at bounding box center [548, 199] width 29 height 19
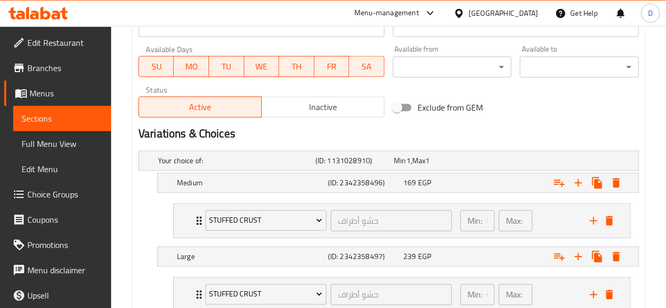
scroll to position [499, 0]
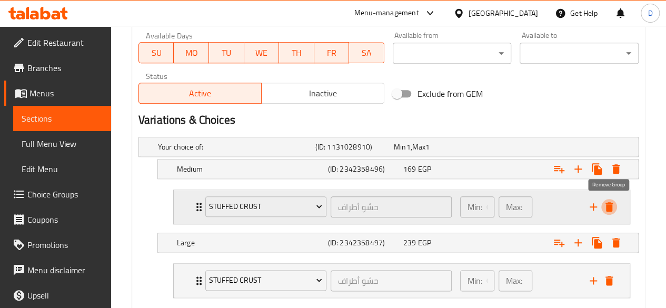
click at [613, 208] on icon "delete" at bounding box center [608, 206] width 13 height 13
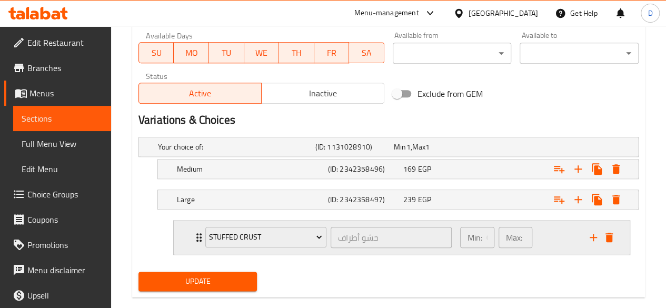
click at [607, 227] on div "Stuffed Crust حشو أطراف ​ Min: 0 ​ Max: 1 ​" at bounding box center [405, 237] width 424 height 34
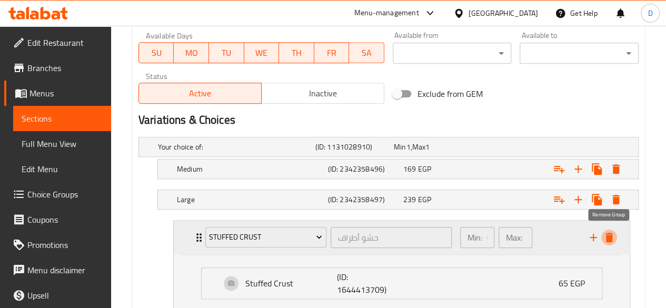
click at [608, 229] on button "delete" at bounding box center [609, 237] width 16 height 16
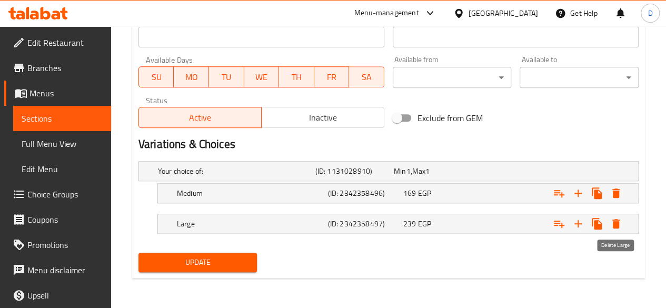
scroll to position [473, 0]
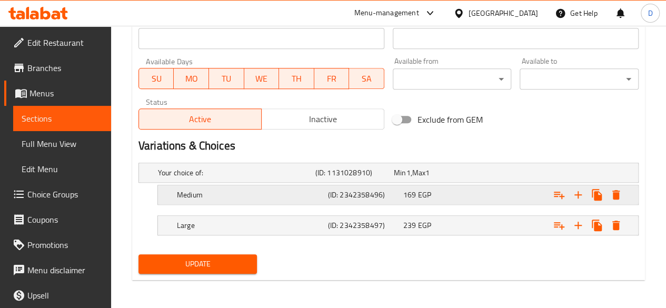
click at [465, 193] on div "169 EGP" at bounding box center [438, 194] width 71 height 11
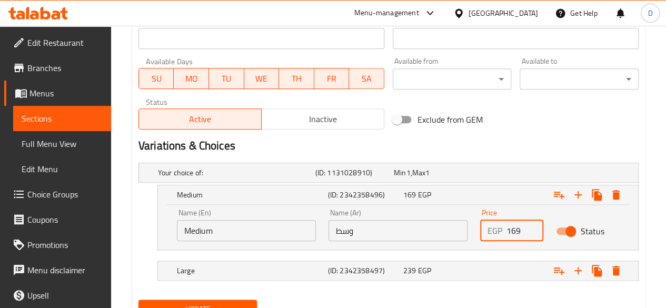
click at [521, 226] on input "169" at bounding box center [524, 230] width 37 height 21
type input "1"
type input "338"
click at [517, 266] on div "Expand" at bounding box center [551, 270] width 151 height 23
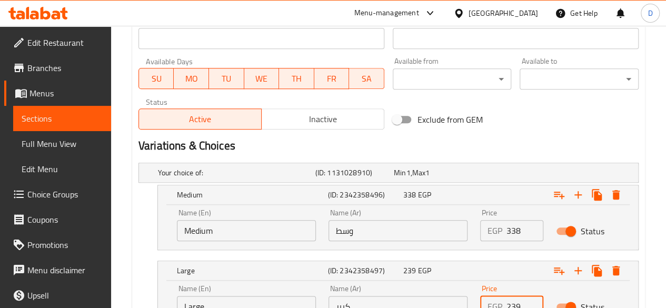
click at [520, 300] on input "239" at bounding box center [524, 306] width 37 height 21
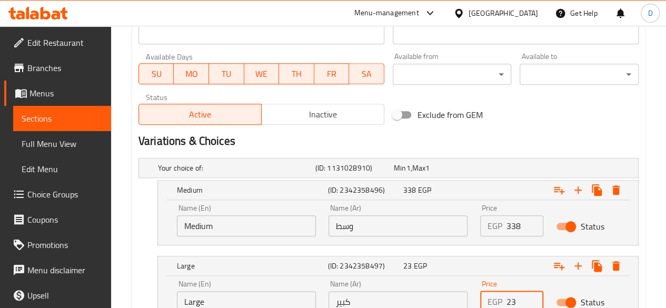
type input "2"
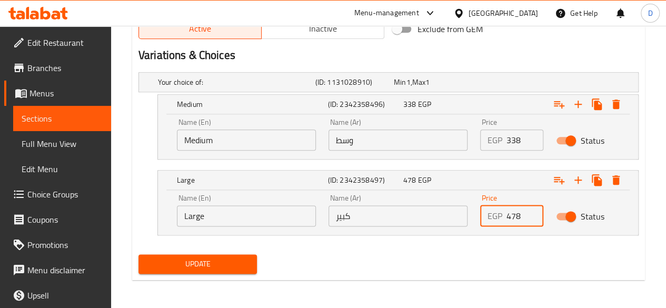
type input "478"
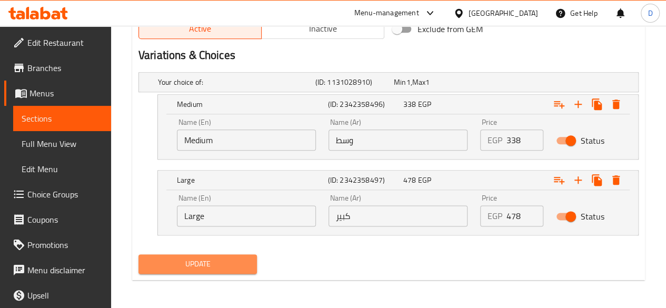
click at [228, 268] on span "Update" at bounding box center [198, 263] width 102 height 13
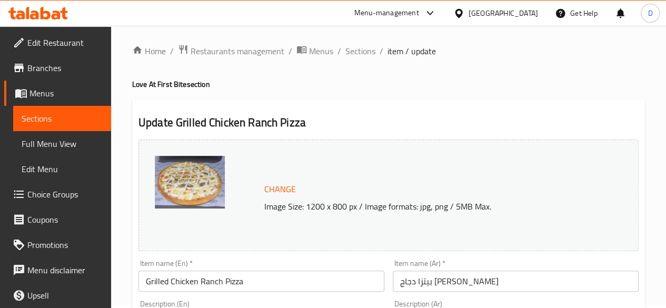
scroll to position [0, 0]
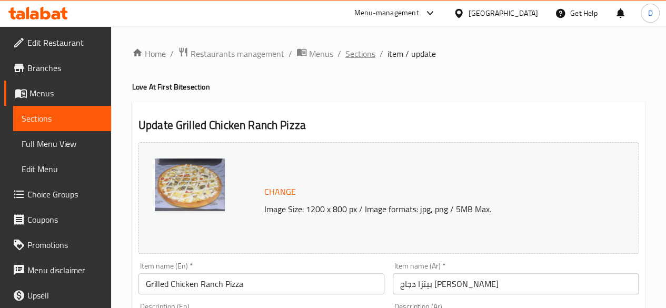
click at [370, 60] on span "Sections" at bounding box center [360, 53] width 30 height 13
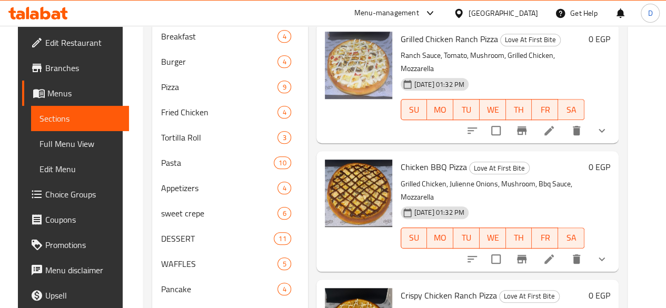
scroll to position [386, 0]
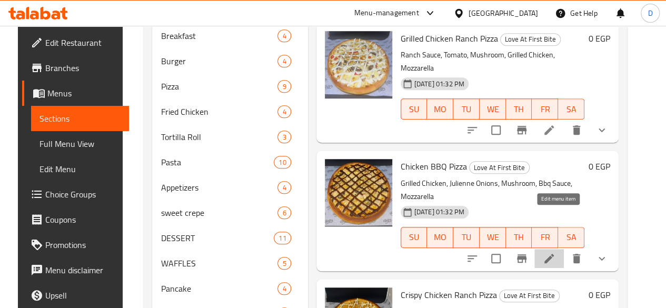
click at [552, 252] on icon at bounding box center [548, 258] width 13 height 13
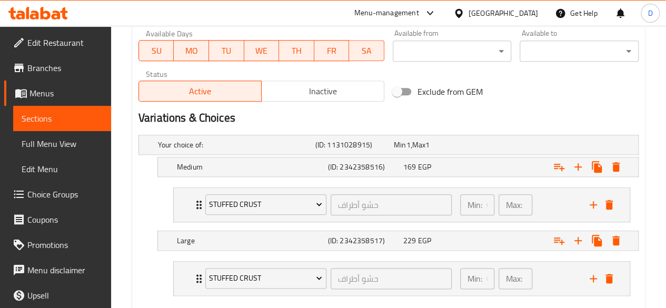
scroll to position [509, 0]
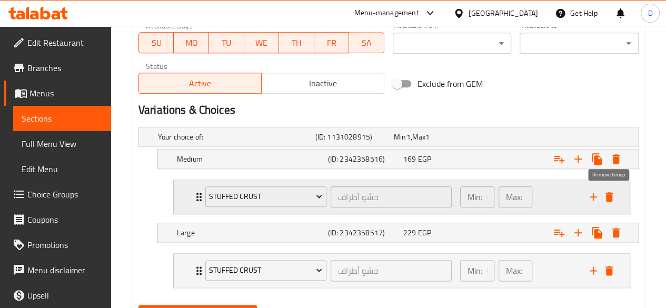
click at [611, 199] on icon "delete" at bounding box center [608, 196] width 7 height 9
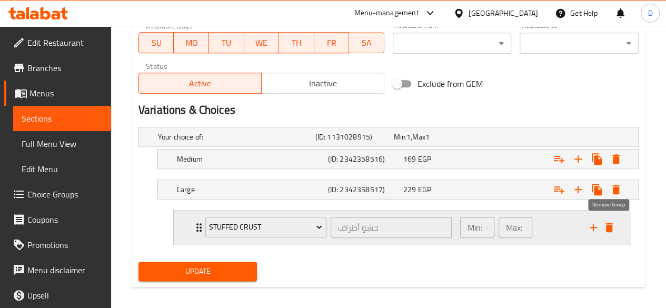
click at [606, 221] on icon "delete" at bounding box center [608, 227] width 13 height 13
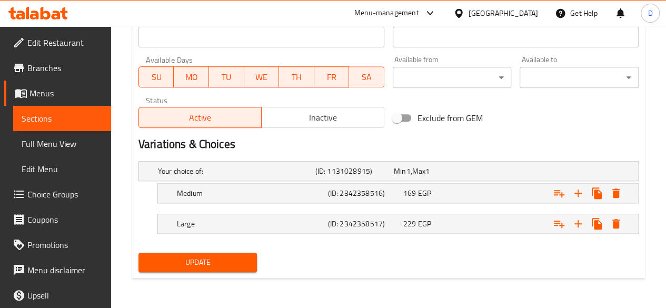
scroll to position [473, 0]
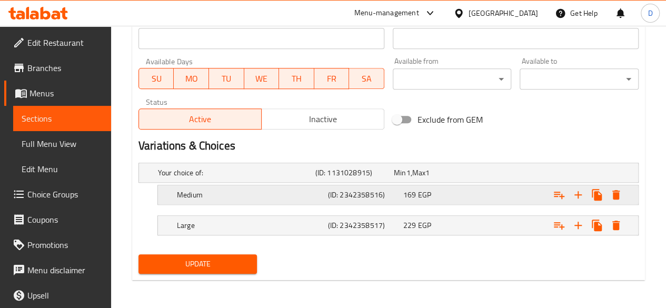
click at [501, 192] on div "Expand" at bounding box center [551, 194] width 151 height 23
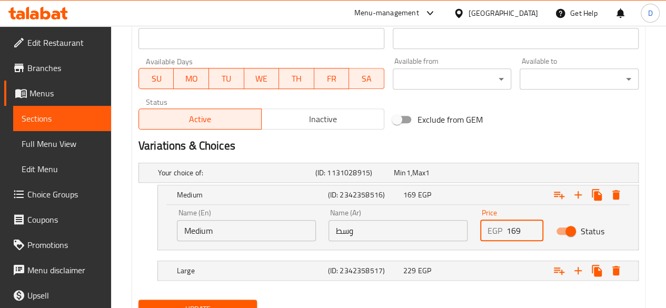
drag, startPoint x: 518, startPoint y: 237, endPoint x: 498, endPoint y: 241, distance: 20.4
click at [498, 241] on div "Price EGP 169 Price" at bounding box center [511, 225] width 76 height 45
type input "338"
click at [477, 266] on div "Expand" at bounding box center [551, 270] width 151 height 23
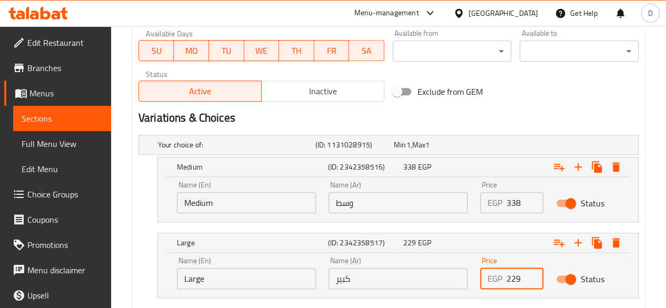
drag, startPoint x: 523, startPoint y: 304, endPoint x: 441, endPoint y: 305, distance: 82.1
click at [441, 305] on div "Your choice of: (ID: 1131028915) Min 1 , Max 1 Name (En) Your choice of: Name (…" at bounding box center [388, 221] width 508 height 182
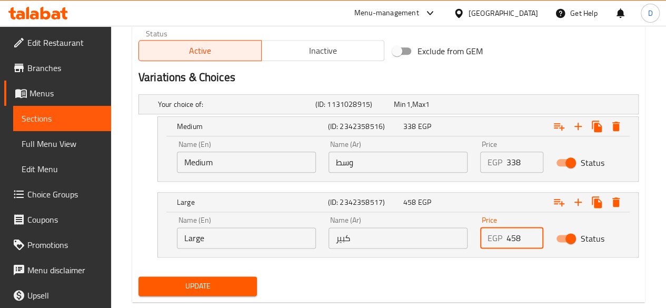
scroll to position [558, 0]
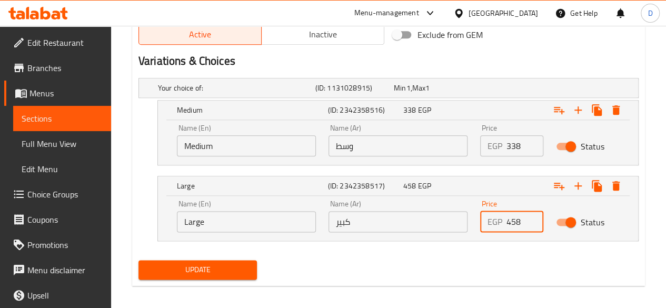
type input "458"
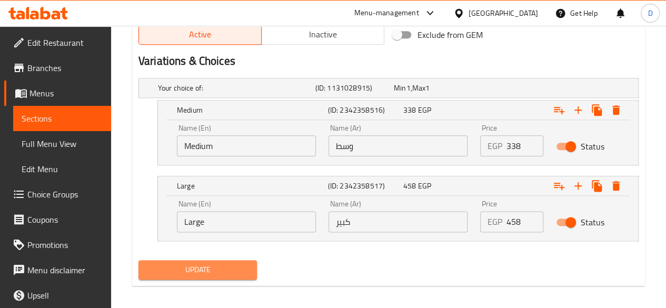
click at [243, 269] on span "Update" at bounding box center [198, 269] width 102 height 13
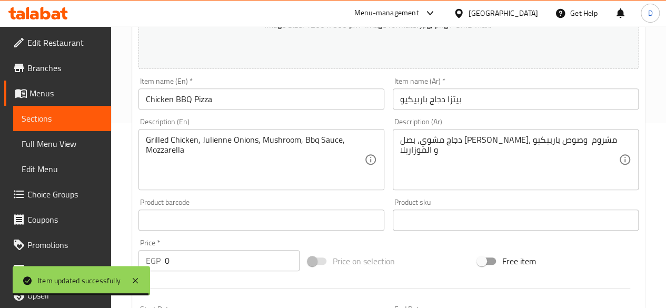
scroll to position [0, 0]
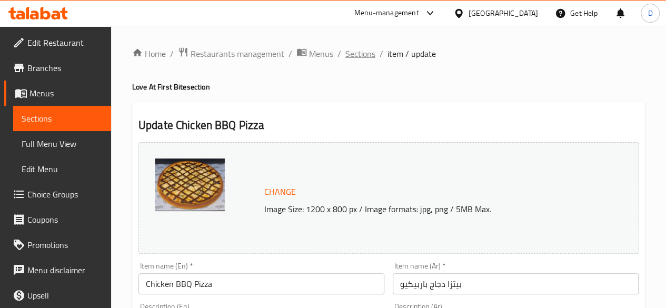
click at [355, 54] on span "Sections" at bounding box center [360, 53] width 30 height 13
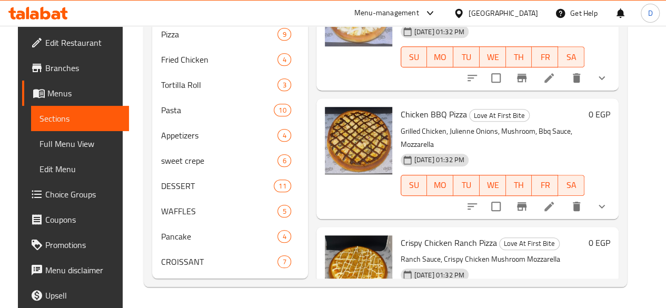
scroll to position [453, 0]
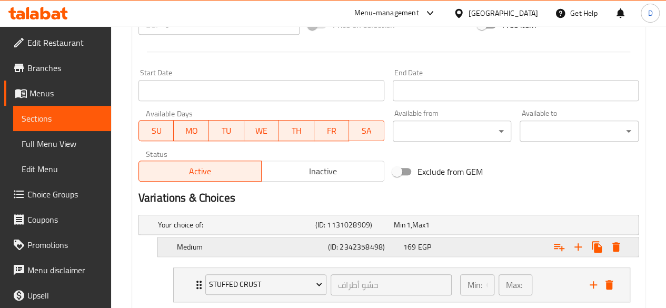
scroll to position [526, 0]
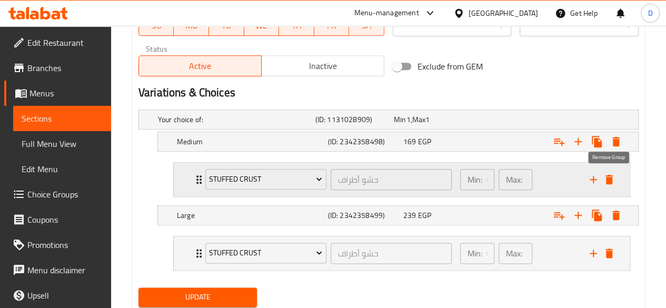
click at [611, 183] on icon "delete" at bounding box center [608, 179] width 7 height 9
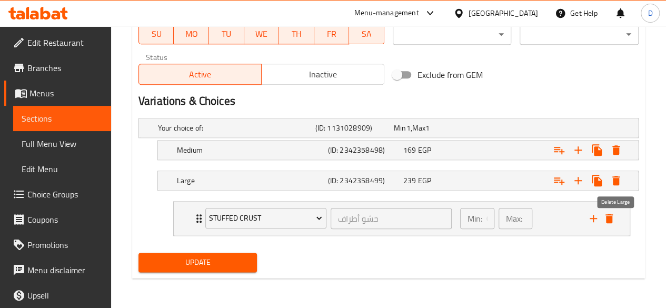
scroll to position [516, 0]
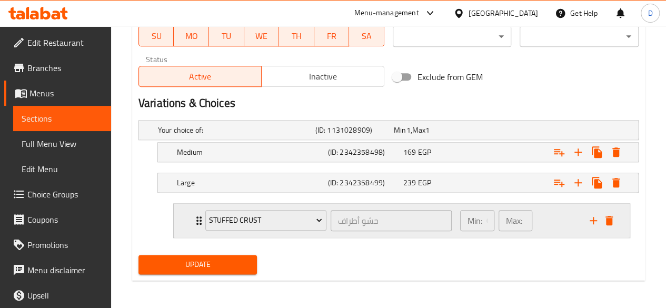
click at [608, 226] on button "delete" at bounding box center [609, 221] width 16 height 16
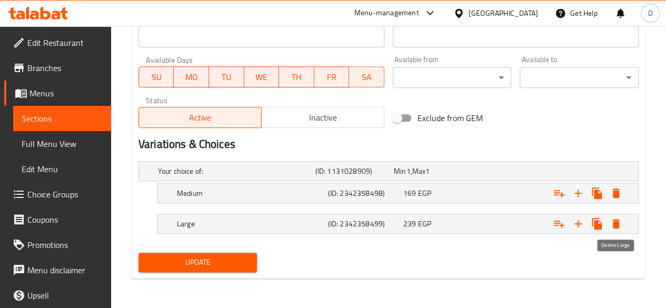
scroll to position [473, 0]
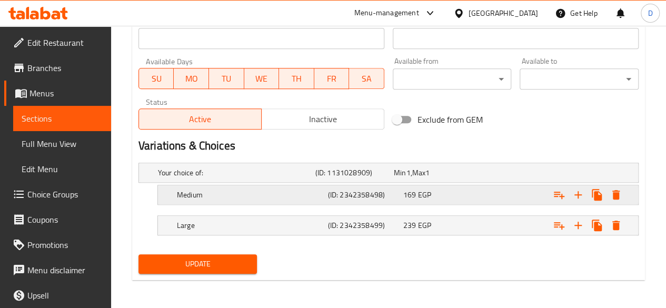
click at [469, 189] on div "169 EGP" at bounding box center [438, 194] width 71 height 11
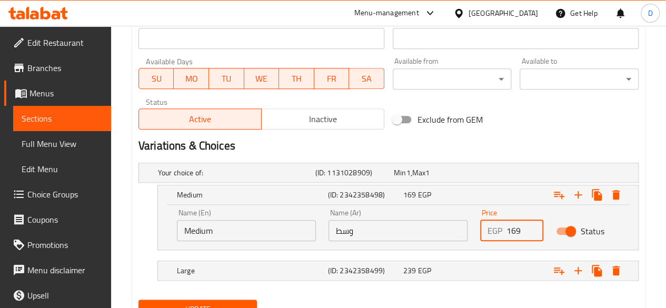
drag, startPoint x: 523, startPoint y: 223, endPoint x: 456, endPoint y: 227, distance: 67.5
click at [457, 227] on div "Name (En) Medium Name (En) Name (Ar) وسط Name (Ar) Price EGP 169 Price Status" at bounding box center [397, 225] width 455 height 45
type input "338"
click at [508, 259] on div "Expand" at bounding box center [551, 270] width 151 height 23
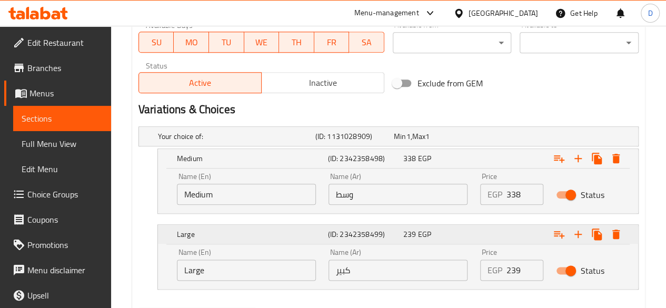
scroll to position [526, 0]
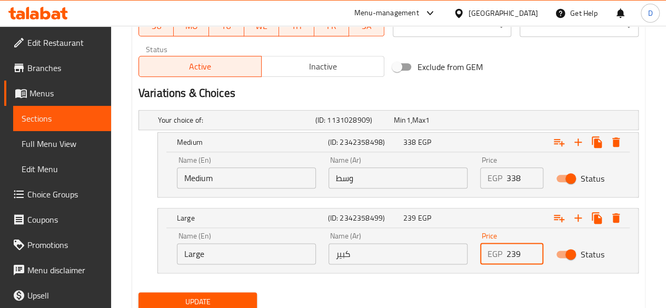
drag, startPoint x: 521, startPoint y: 253, endPoint x: 415, endPoint y: 248, distance: 106.4
click at [415, 248] on div "Name (En) Large Name (En) Name (Ar) كبير Name (Ar) Price EGP 239 Price Status" at bounding box center [397, 248] width 455 height 45
type input "478"
click at [200, 298] on span "Update" at bounding box center [198, 301] width 102 height 13
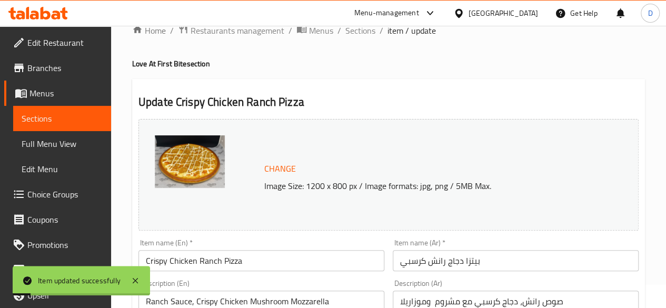
scroll to position [0, 0]
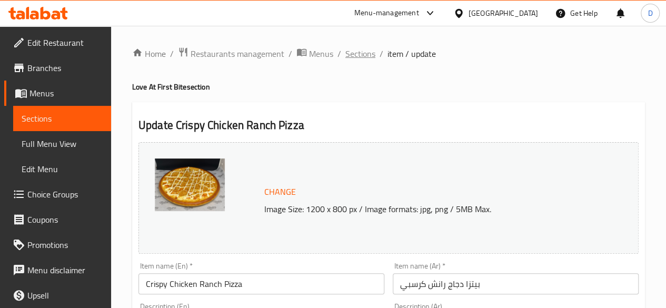
click at [365, 58] on span "Sections" at bounding box center [360, 53] width 30 height 13
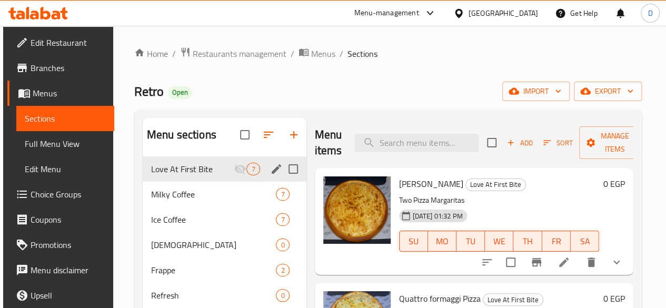
click at [270, 175] on icon "edit" at bounding box center [276, 169] width 13 height 13
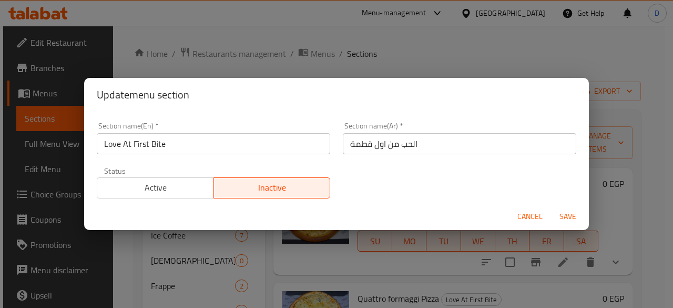
click at [187, 189] on span "Active" at bounding box center [156, 187] width 108 height 15
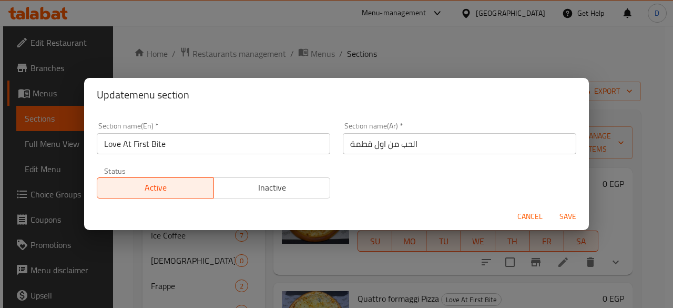
click at [574, 212] on span "Save" at bounding box center [568, 216] width 25 height 13
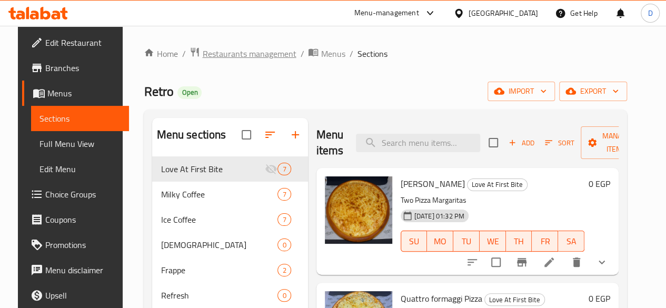
click at [241, 50] on span "Restaurants management" at bounding box center [249, 53] width 94 height 13
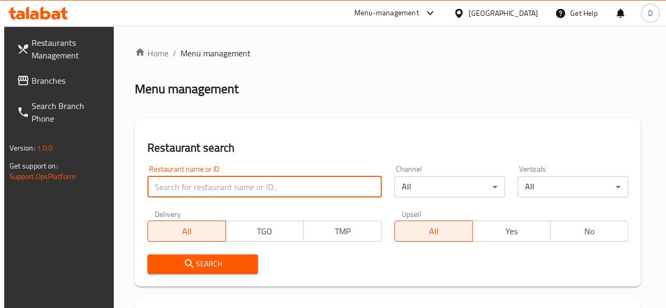
click at [240, 186] on input "search" at bounding box center [264, 186] width 234 height 21
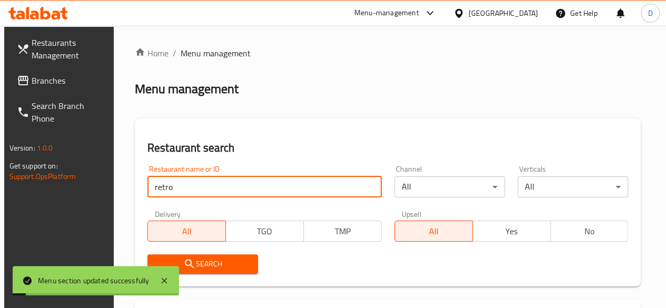
type input "retro"
click button "Search" at bounding box center [202, 263] width 110 height 19
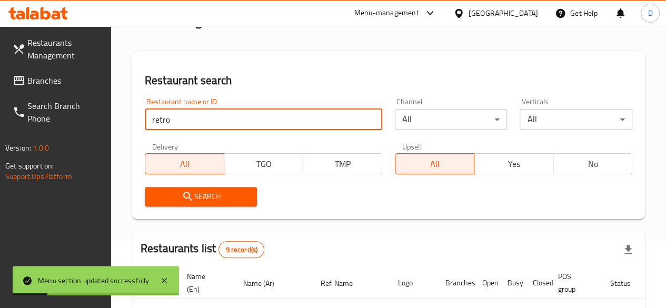
scroll to position [263, 0]
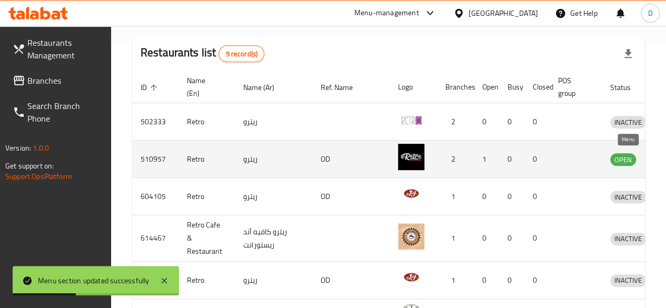
click at [667, 156] on icon "enhanced table" at bounding box center [673, 159] width 12 height 9
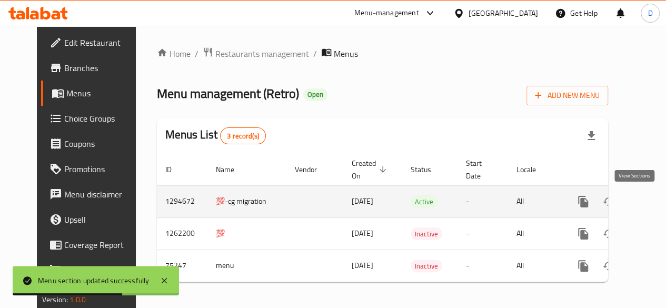
click at [652, 206] on icon "enhanced table" at bounding box center [658, 201] width 13 height 13
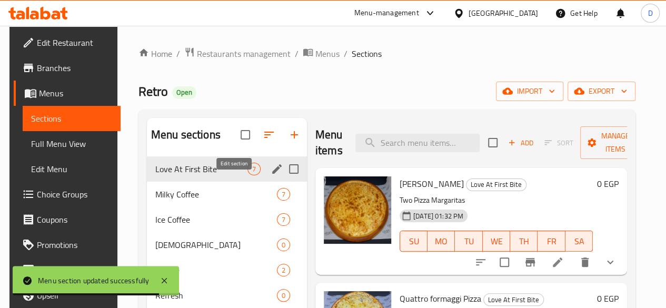
click at [272, 174] on icon "edit" at bounding box center [276, 168] width 9 height 9
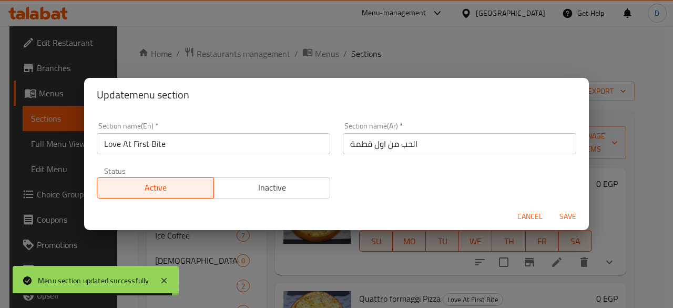
click at [288, 184] on span "Inactive" at bounding box center [272, 187] width 108 height 15
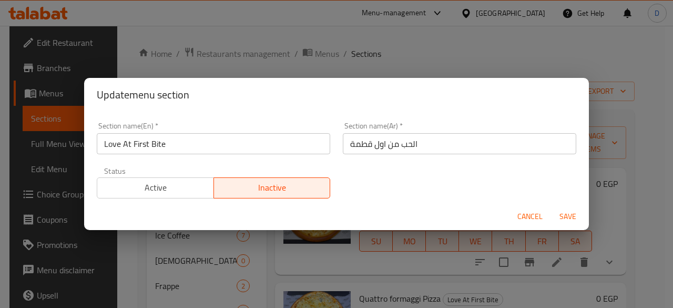
click at [567, 215] on span "Save" at bounding box center [568, 216] width 25 height 13
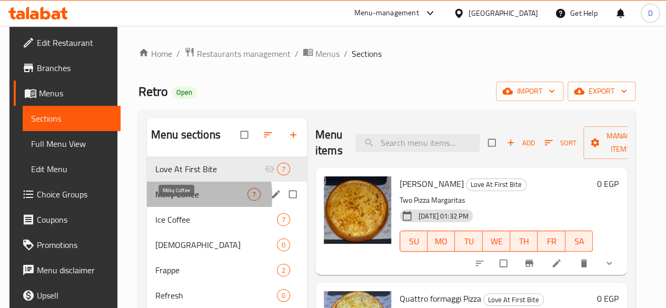
click at [163, 200] on span "Milky Coffee" at bounding box center [201, 194] width 92 height 13
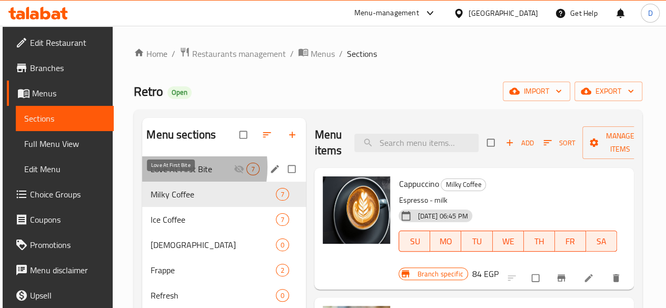
click at [164, 175] on span "Love At First Bite" at bounding box center [191, 169] width 83 height 13
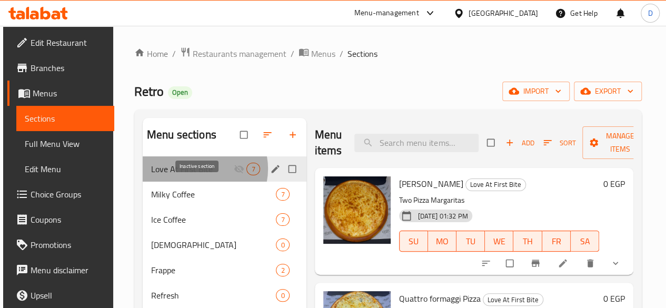
click at [234, 173] on icon "Menu sections" at bounding box center [238, 169] width 9 height 8
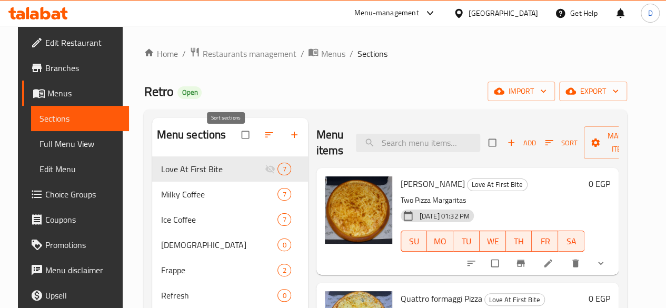
click at [265, 137] on icon "button" at bounding box center [269, 134] width 8 height 5
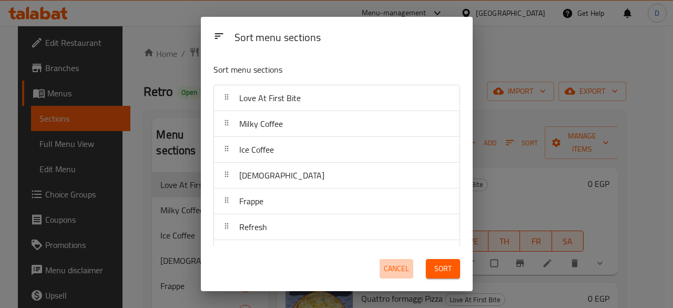
click at [405, 271] on span "Cancel" at bounding box center [396, 268] width 25 height 13
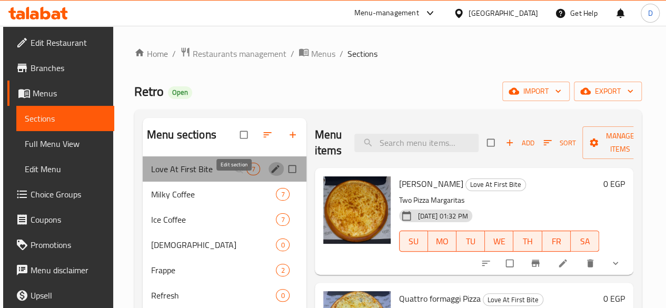
click at [270, 174] on icon "edit" at bounding box center [275, 169] width 11 height 11
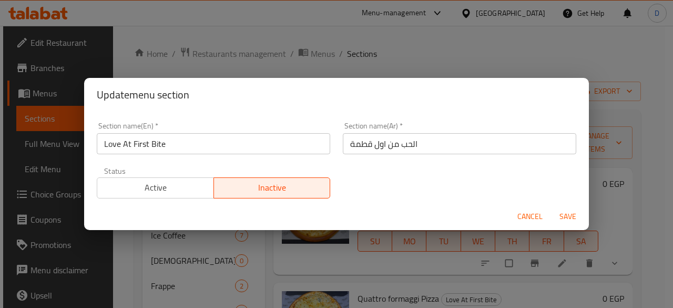
drag, startPoint x: 248, startPoint y: 183, endPoint x: 132, endPoint y: 207, distance: 118.8
click at [247, 183] on span "Inactive" at bounding box center [272, 187] width 108 height 15
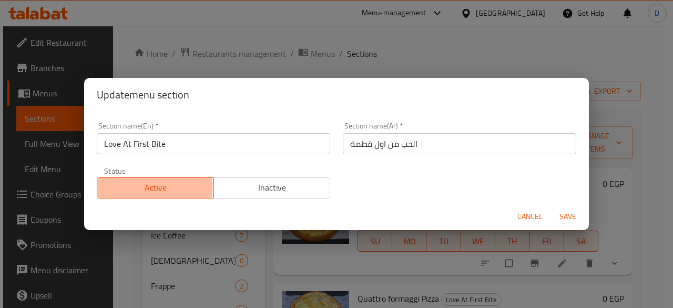
click at [123, 188] on span "Active" at bounding box center [156, 187] width 108 height 15
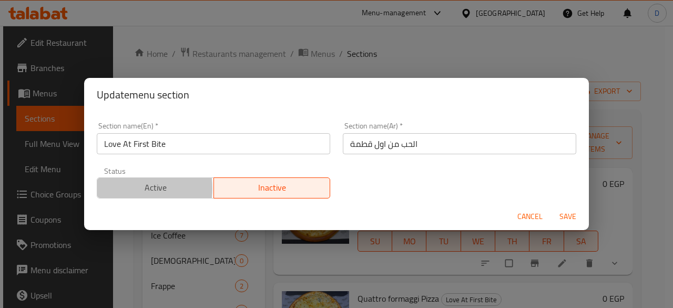
click at [123, 188] on span "Active" at bounding box center [156, 187] width 108 height 15
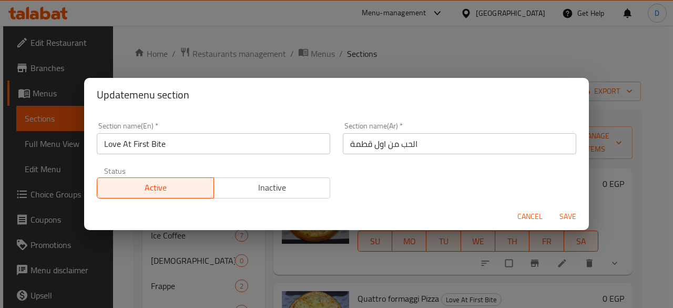
click at [573, 211] on span "Save" at bounding box center [568, 216] width 25 height 13
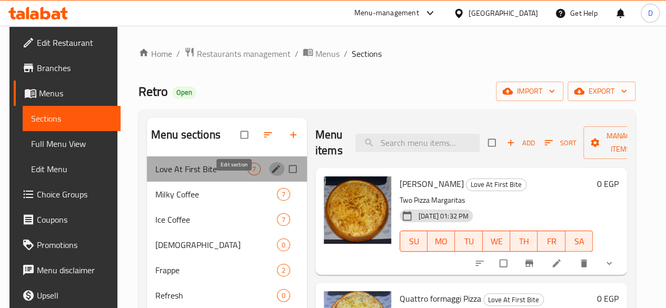
click at [270, 174] on icon "edit" at bounding box center [275, 169] width 11 height 11
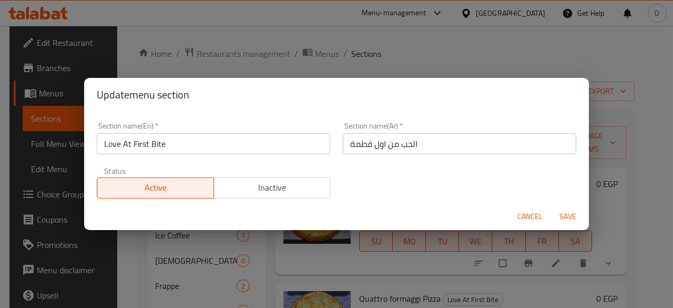
click at [273, 149] on input "Love At First Bite" at bounding box center [214, 143] width 234 height 21
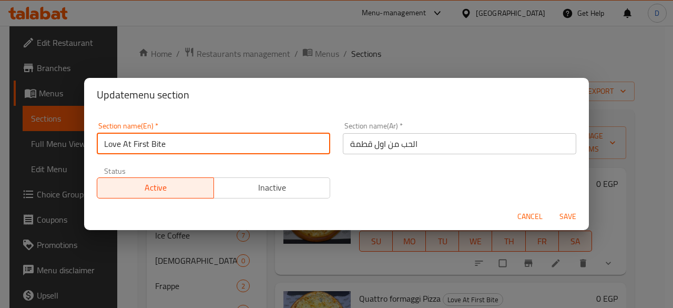
drag, startPoint x: 273, startPoint y: 149, endPoint x: 87, endPoint y: 158, distance: 185.9
click at [89, 157] on div "Section name(En)   * Love At First Bite Section name(En) * Section name(Ar)   *…" at bounding box center [336, 157] width 505 height 91
type input "Buy One Get the second 50% off"
drag, startPoint x: 222, startPoint y: 146, endPoint x: 57, endPoint y: 188, distance: 170.0
click at [57, 188] on div "Update menu section Section name(En)   * Buy One Get the second 50% off Section…" at bounding box center [336, 154] width 673 height 308
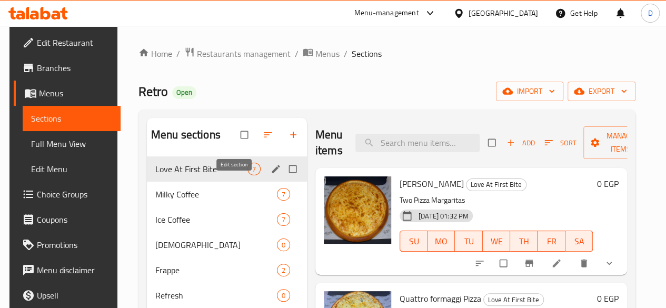
click at [270, 174] on span "edit" at bounding box center [276, 169] width 13 height 11
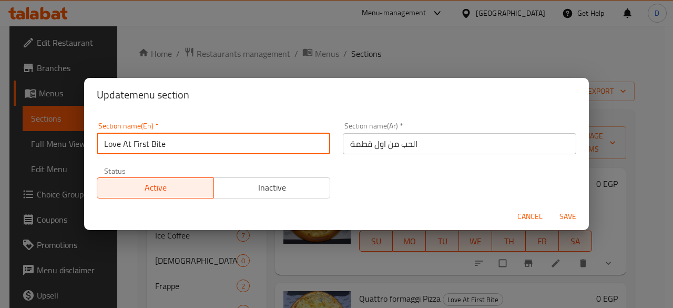
drag, startPoint x: 252, startPoint y: 141, endPoint x: 12, endPoint y: 138, distance: 240.4
click at [11, 141] on div "Update menu section Section name(En)   * Love At First Bite Section name(En) * …" at bounding box center [336, 154] width 673 height 308
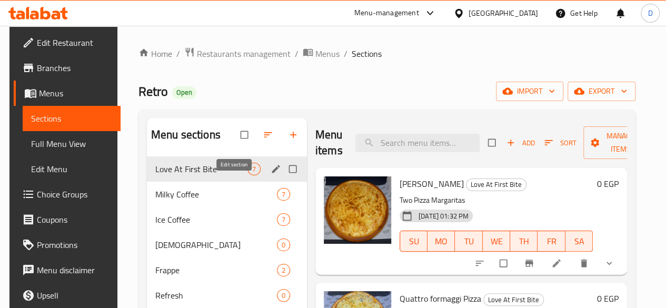
click at [271, 173] on icon "edit" at bounding box center [275, 169] width 8 height 8
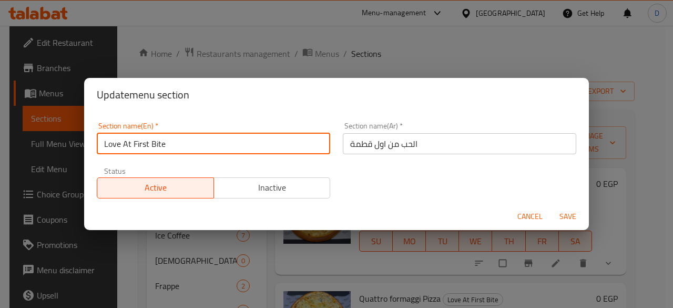
drag, startPoint x: 190, startPoint y: 138, endPoint x: 84, endPoint y: 132, distance: 105.9
click at [84, 132] on div "Section name(En)   * Love At First Bite Section name(En) * Section name(Ar)   *…" at bounding box center [336, 157] width 505 height 91
paste input "Buy one get the 2nd 50%"
type input "Buy one get the 2nd 50%"
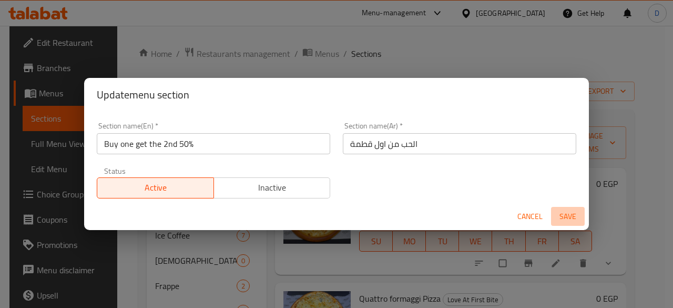
click at [569, 214] on span "Save" at bounding box center [568, 216] width 25 height 13
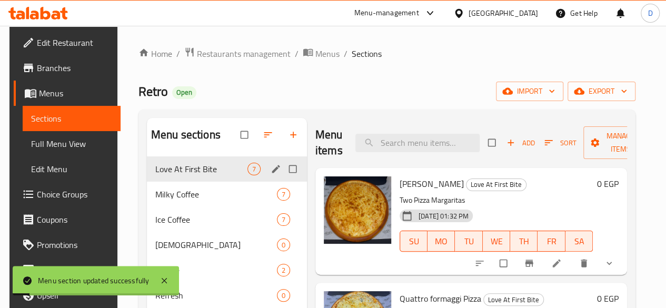
click at [270, 174] on icon "edit" at bounding box center [275, 169] width 11 height 11
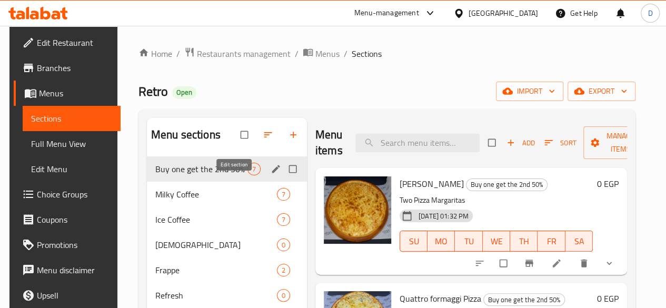
click at [270, 174] on icon "edit" at bounding box center [275, 169] width 11 height 11
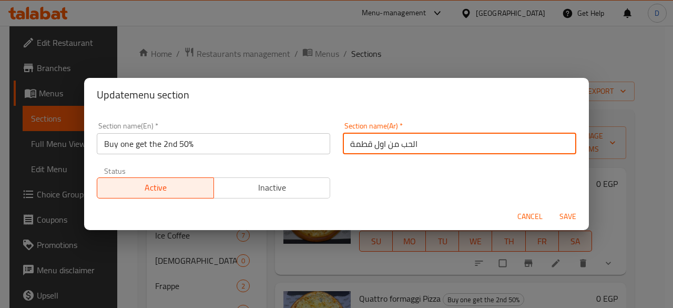
drag, startPoint x: 441, startPoint y: 138, endPoint x: 198, endPoint y: 148, distance: 243.8
click at [198, 148] on div "Section name(En)   * Buy one get the 2nd 50% Section name(En) * Section name(Ar…" at bounding box center [336, 160] width 492 height 89
paste input "شتري واحد واحصل على الثاني بخصم 50%"
type input "اشتري واحد واحصل على الثاني بخصم 50%"
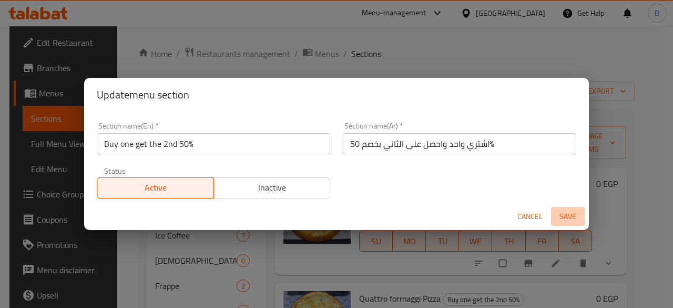
click at [565, 207] on button "Save" at bounding box center [568, 216] width 34 height 19
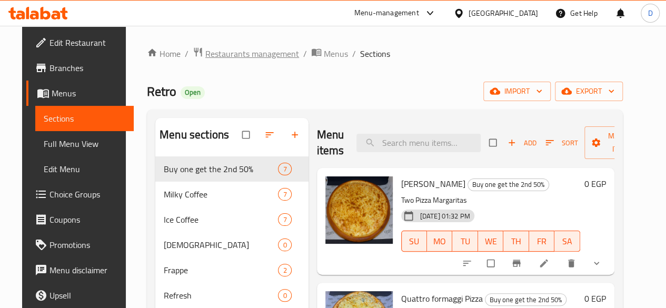
click at [239, 52] on span "Restaurants management" at bounding box center [252, 53] width 94 height 13
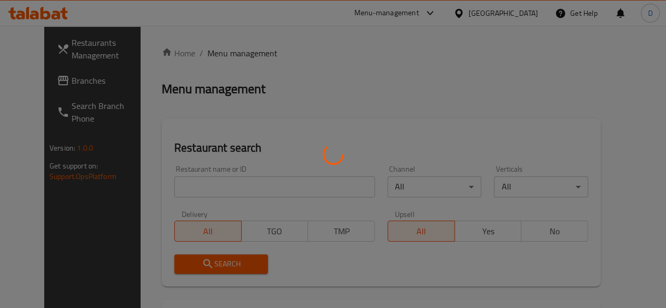
click at [221, 187] on div at bounding box center [333, 154] width 666 height 308
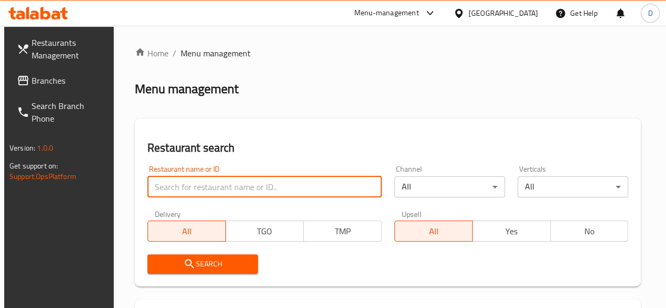
click at [221, 187] on input "search" at bounding box center [264, 186] width 234 height 21
paste input "706129"
type input "706129"
click button "Search" at bounding box center [202, 263] width 110 height 19
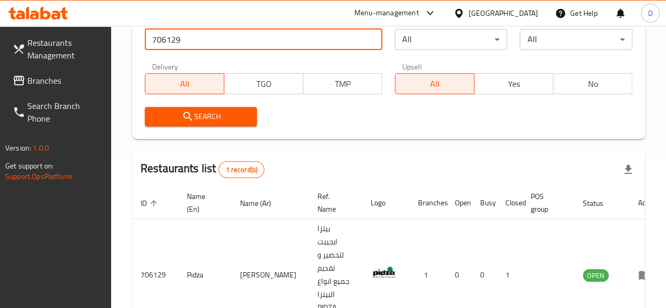
scroll to position [188, 0]
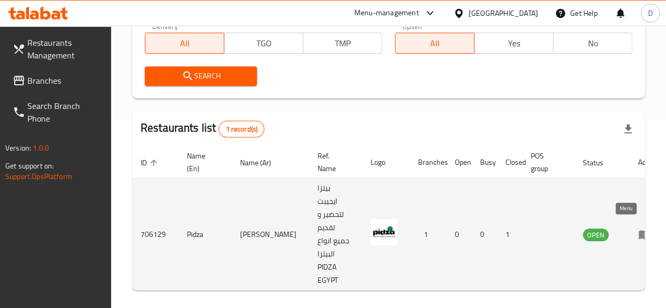
click at [638, 230] on icon "enhanced table" at bounding box center [644, 234] width 12 height 9
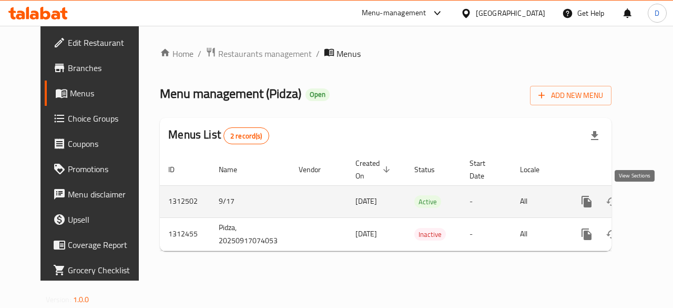
click at [650, 211] on link "enhanced table" at bounding box center [662, 201] width 25 height 25
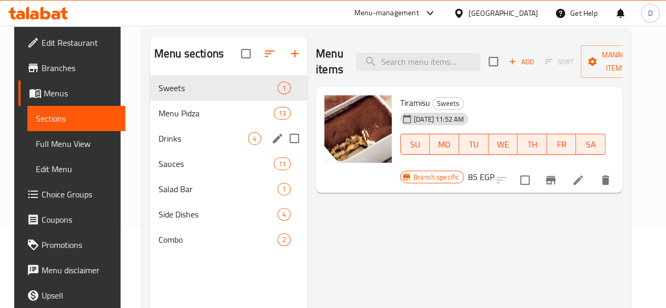
scroll to position [105, 0]
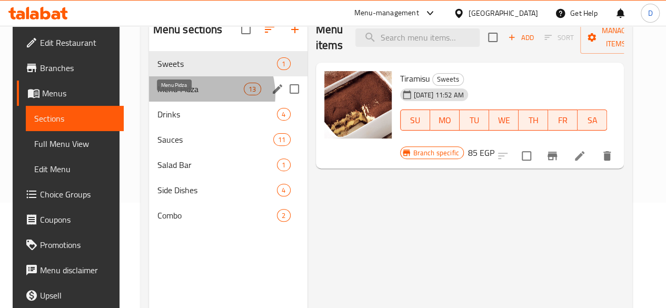
click at [191, 95] on span "Menu Pidza" at bounding box center [200, 89] width 87 height 13
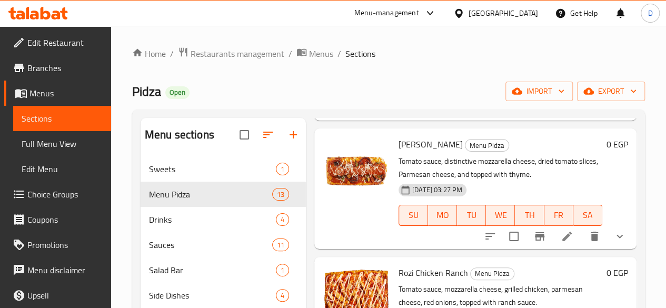
scroll to position [147, 0]
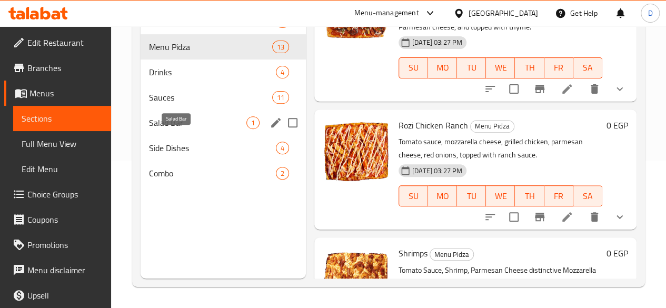
click at [190, 129] on span "Salad Bar" at bounding box center [197, 122] width 97 height 13
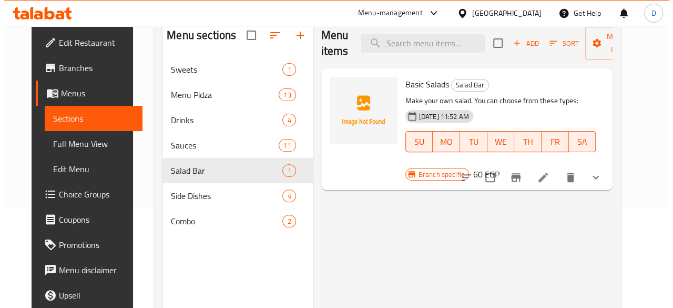
scroll to position [147, 0]
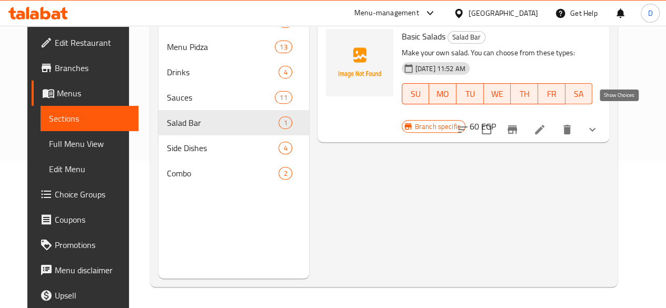
click at [598, 123] on icon "show more" at bounding box center [592, 129] width 13 height 13
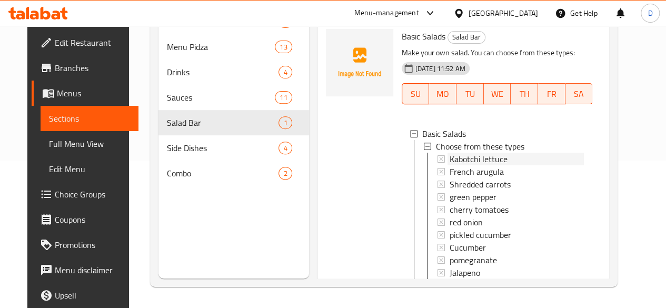
click at [449, 165] on span "Kabotchi lettuce" at bounding box center [478, 159] width 58 height 13
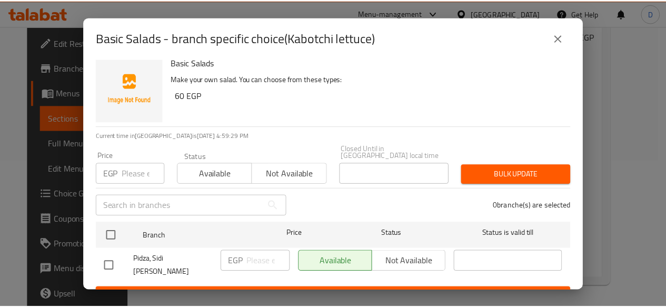
scroll to position [13, 0]
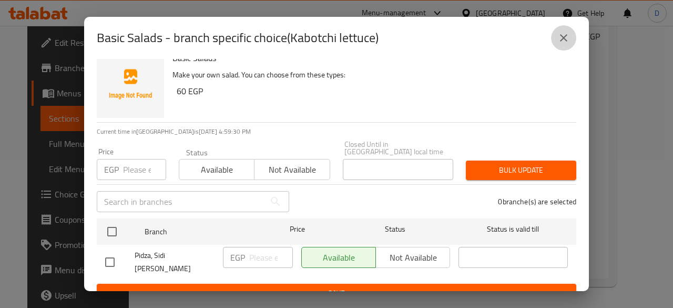
click at [569, 41] on icon "close" at bounding box center [564, 38] width 13 height 13
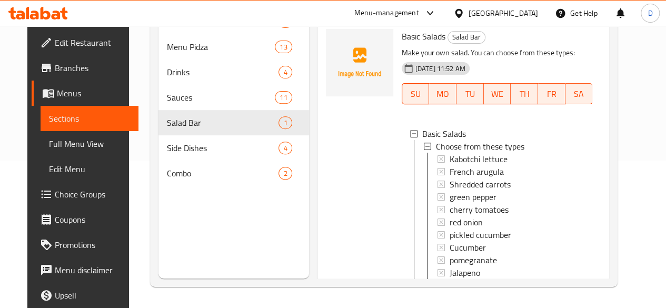
click at [40, 196] on icon at bounding box center [46, 194] width 13 height 13
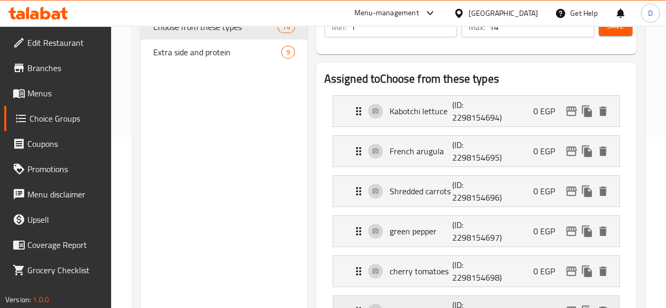
scroll to position [105, 0]
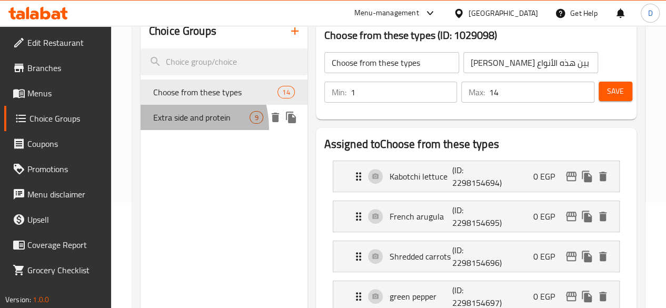
click at [163, 124] on span "Extra side and protein" at bounding box center [201, 117] width 97 height 13
type input "Extra side and protein"
type input "جانب اضافي و البروتين"
type input "0"
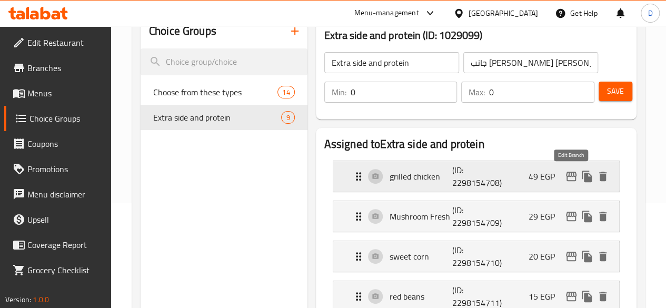
click at [570, 176] on icon "edit" at bounding box center [571, 176] width 11 height 9
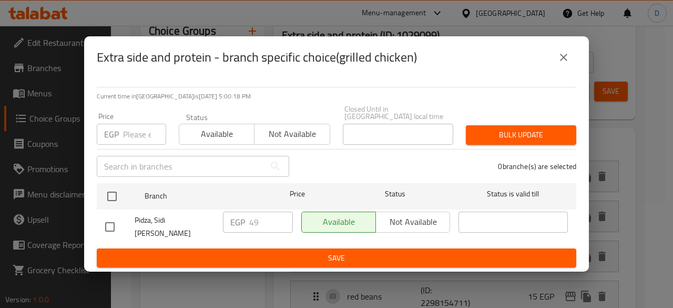
click at [117, 132] on p "EGP" at bounding box center [111, 134] width 15 height 13
click at [136, 131] on input "number" at bounding box center [144, 134] width 43 height 21
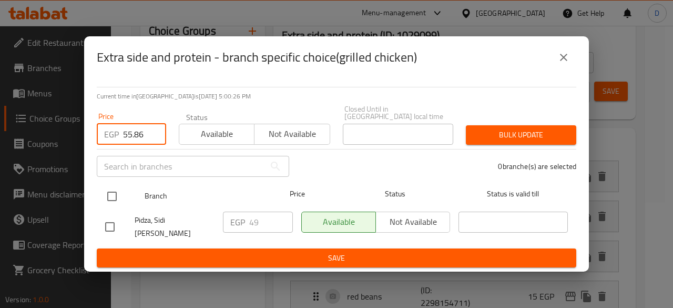
type input "55.86"
drag, startPoint x: 108, startPoint y: 200, endPoint x: 128, endPoint y: 200, distance: 19.5
click at [109, 200] on input "checkbox" at bounding box center [112, 196] width 22 height 22
checkbox input "true"
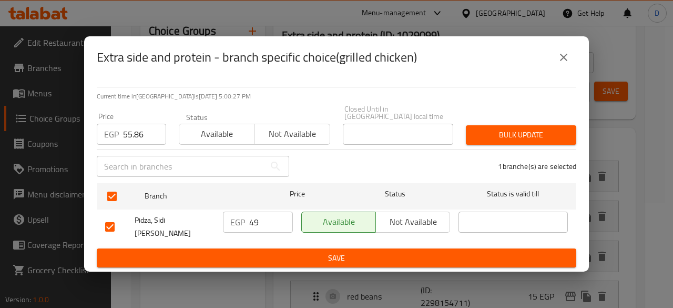
click at [518, 145] on div "Bulk update" at bounding box center [521, 135] width 123 height 32
click at [518, 138] on span "Bulk update" at bounding box center [522, 134] width 94 height 13
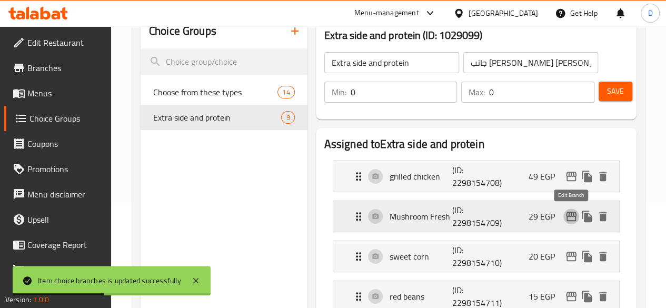
click at [570, 217] on icon "edit" at bounding box center [571, 216] width 13 height 13
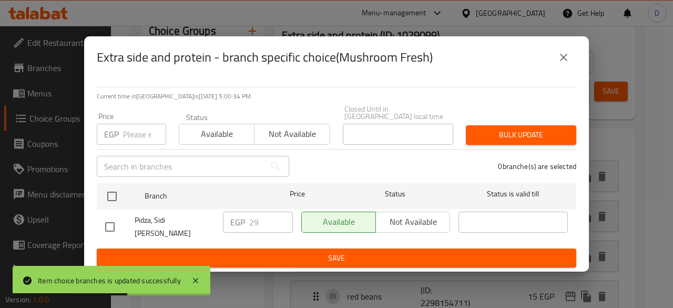
click at [120, 135] on div "EGP Price" at bounding box center [131, 134] width 69 height 21
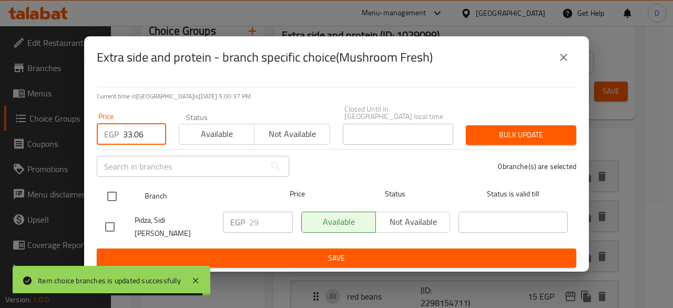
type input "33.06"
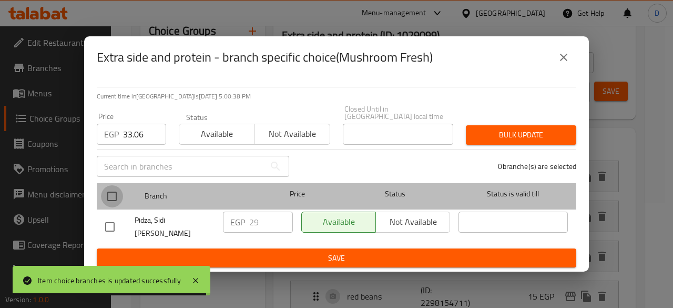
click at [117, 190] on input "checkbox" at bounding box center [112, 196] width 22 height 22
checkbox input "true"
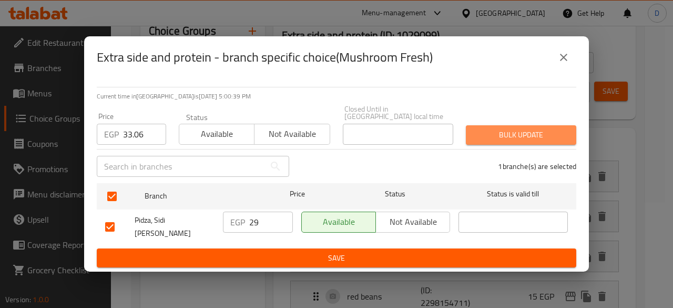
click at [550, 129] on span "Bulk update" at bounding box center [522, 134] width 94 height 13
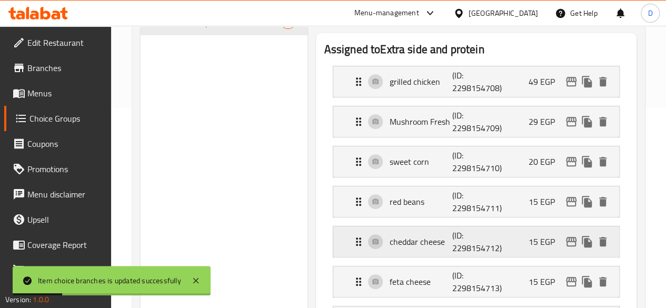
scroll to position [210, 0]
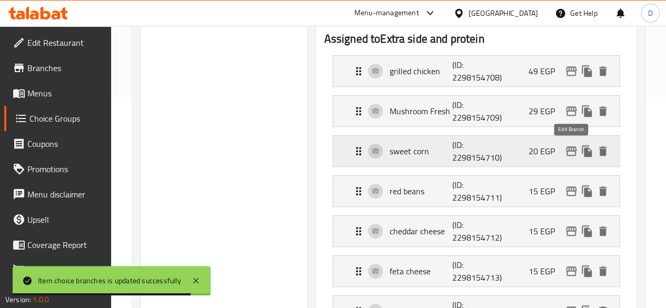
click at [565, 153] on icon "edit" at bounding box center [571, 151] width 13 height 13
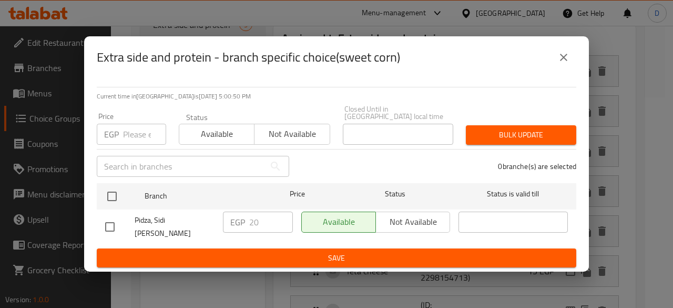
click at [144, 129] on input "number" at bounding box center [144, 134] width 43 height 21
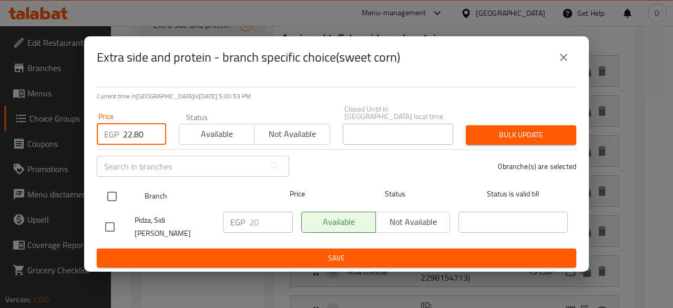
type input "22.80"
click at [120, 201] on input "checkbox" at bounding box center [112, 196] width 22 height 22
checkbox input "true"
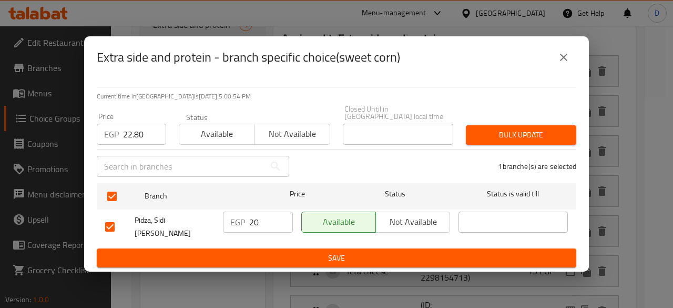
click at [535, 142] on button "Bulk update" at bounding box center [521, 134] width 110 height 19
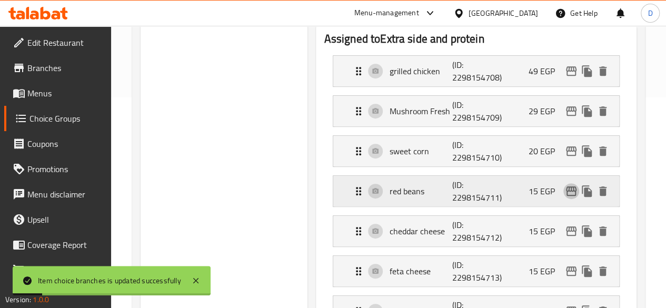
click at [568, 192] on icon "edit" at bounding box center [571, 191] width 13 height 13
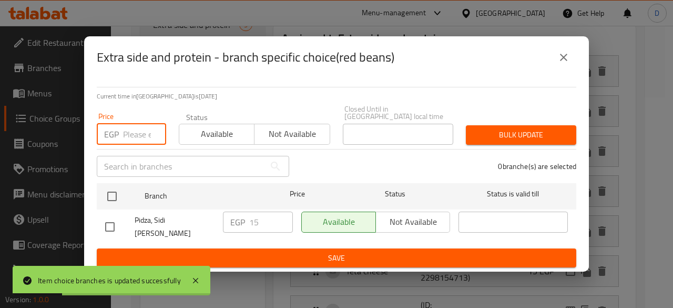
click at [129, 138] on input "number" at bounding box center [144, 134] width 43 height 21
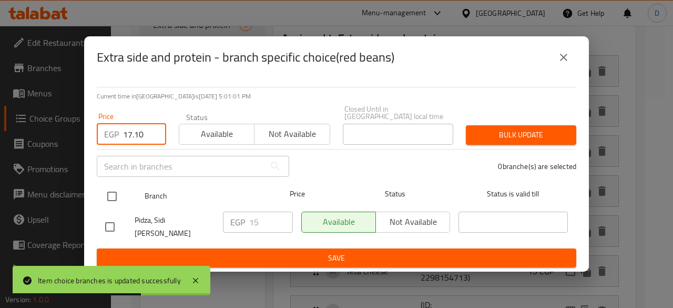
type input "17.10"
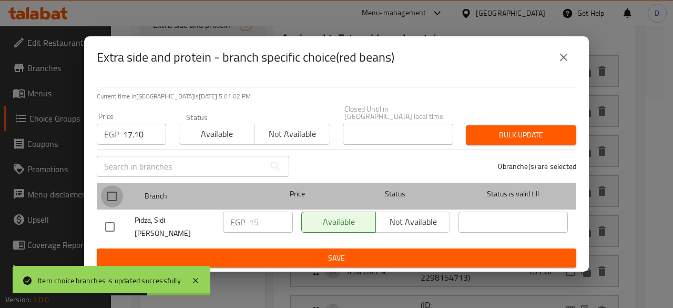
click at [114, 199] on input "checkbox" at bounding box center [112, 196] width 22 height 22
checkbox input "true"
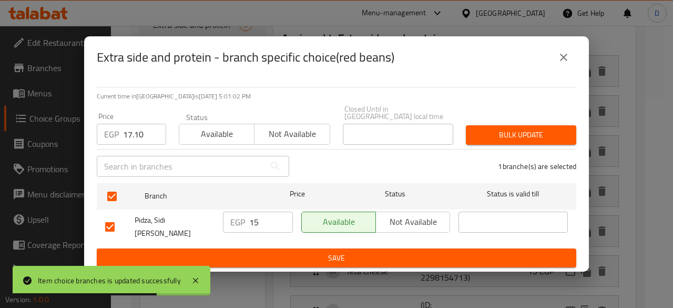
click at [512, 128] on button "Bulk update" at bounding box center [521, 134] width 110 height 19
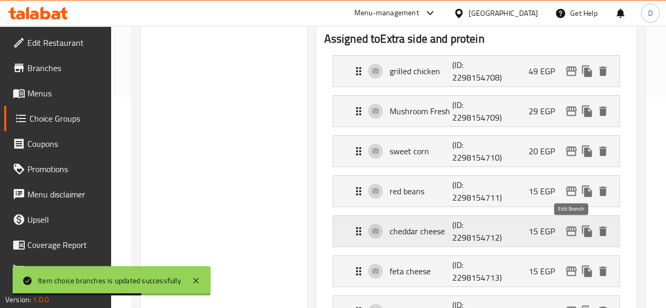
click at [568, 229] on icon "edit" at bounding box center [571, 230] width 11 height 9
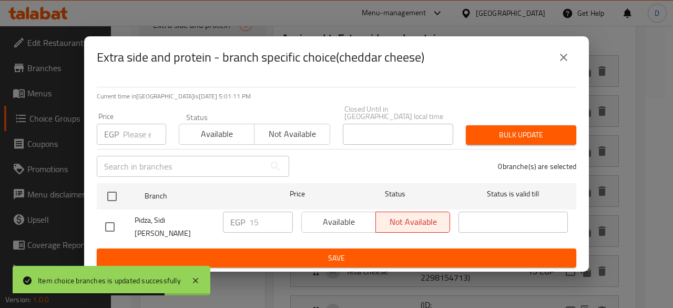
click at [130, 126] on input "number" at bounding box center [144, 134] width 43 height 21
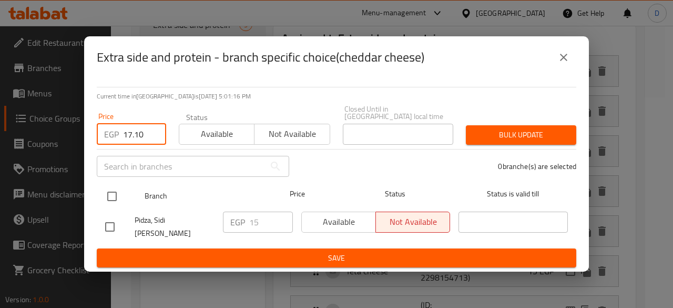
type input "17.10"
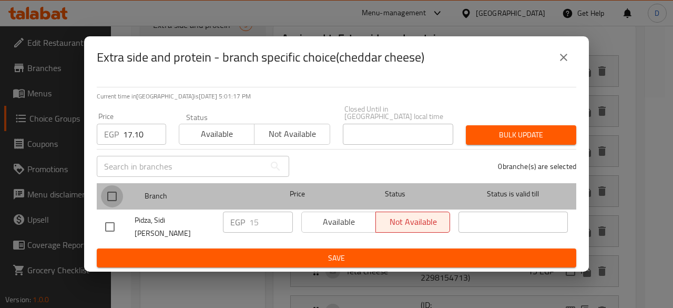
click at [108, 190] on input "checkbox" at bounding box center [112, 196] width 22 height 22
checkbox input "true"
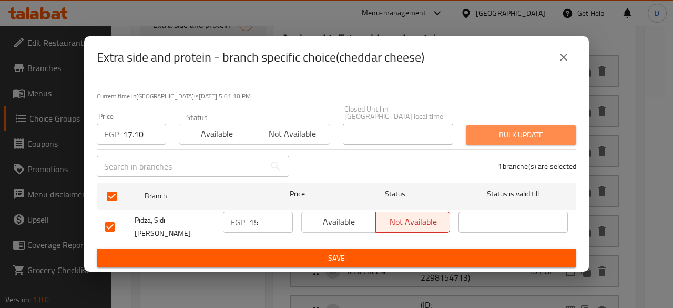
click at [487, 139] on span "Bulk update" at bounding box center [522, 134] width 94 height 13
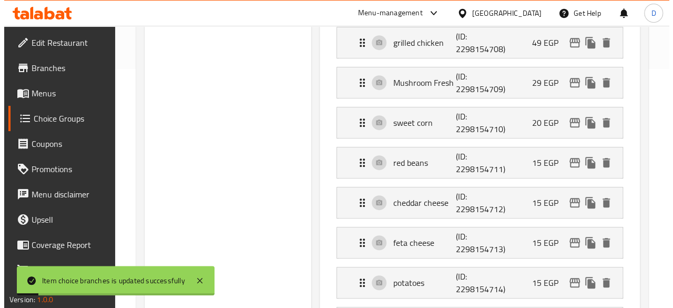
scroll to position [263, 0]
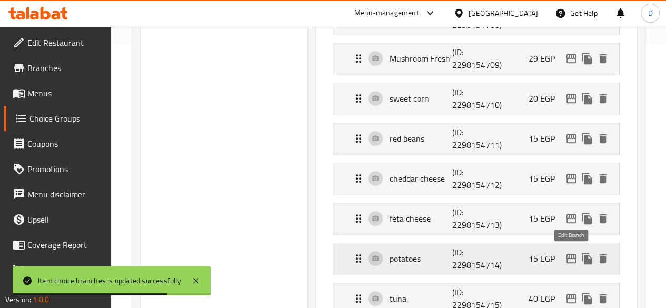
click at [566, 256] on icon "edit" at bounding box center [571, 258] width 11 height 9
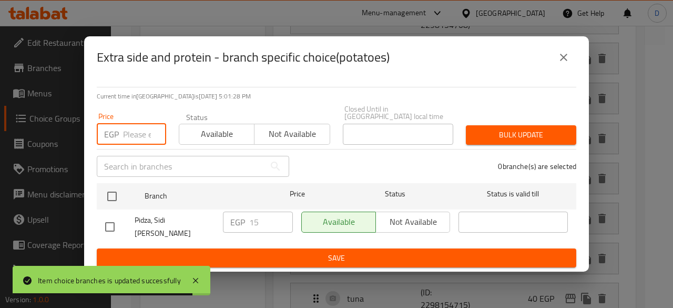
click at [148, 132] on input "number" at bounding box center [144, 134] width 43 height 21
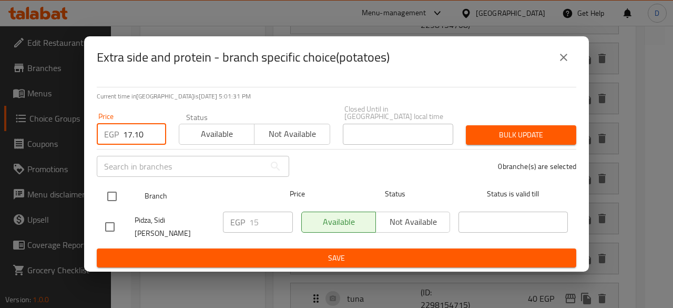
type input "17.10"
click at [117, 191] on input "checkbox" at bounding box center [112, 196] width 22 height 22
checkbox input "true"
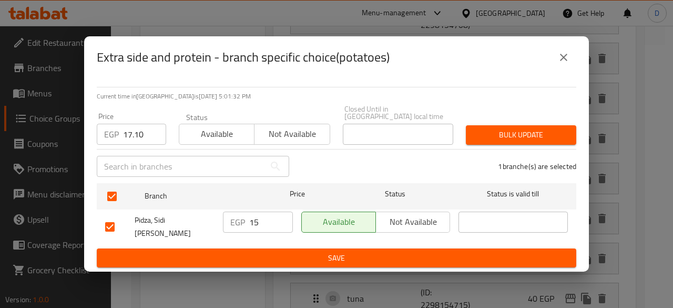
click at [556, 137] on span "Bulk update" at bounding box center [522, 134] width 94 height 13
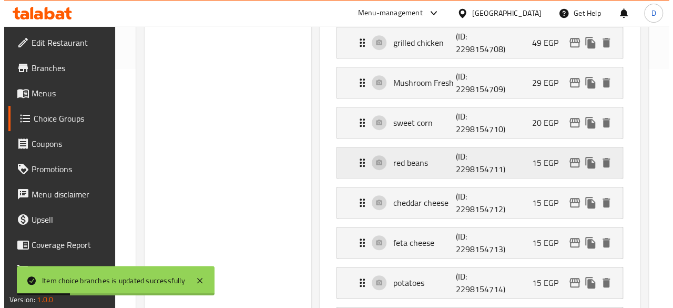
scroll to position [344, 0]
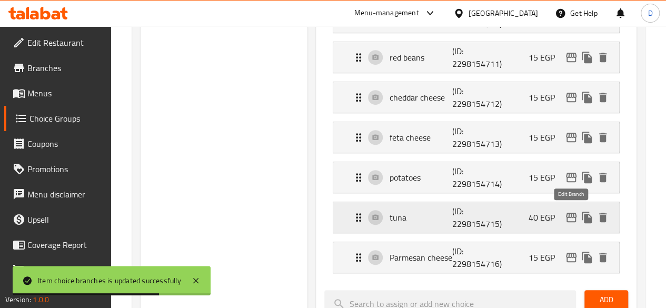
click at [574, 219] on icon "edit" at bounding box center [571, 217] width 13 height 13
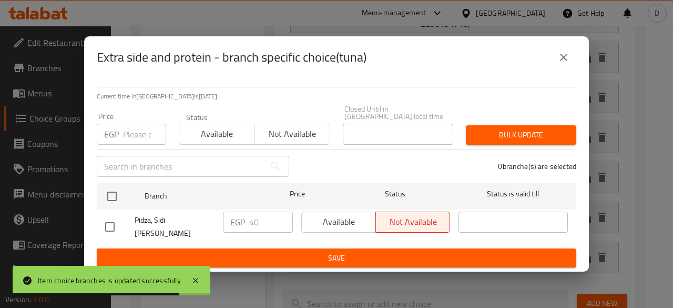
click at [124, 128] on input "number" at bounding box center [144, 134] width 43 height 21
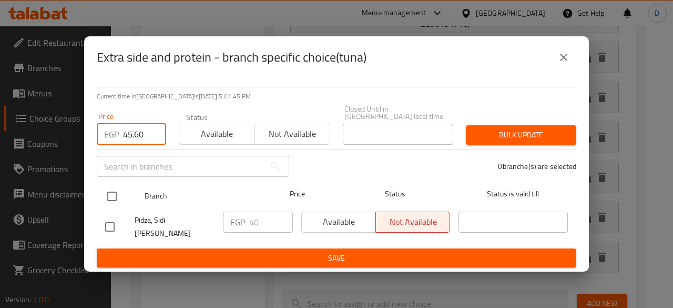
type input "45.60"
click at [121, 191] on input "checkbox" at bounding box center [112, 196] width 22 height 22
checkbox input "true"
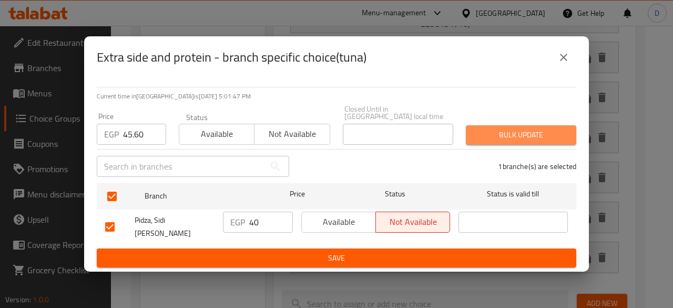
click at [521, 139] on span "Bulk update" at bounding box center [522, 134] width 94 height 13
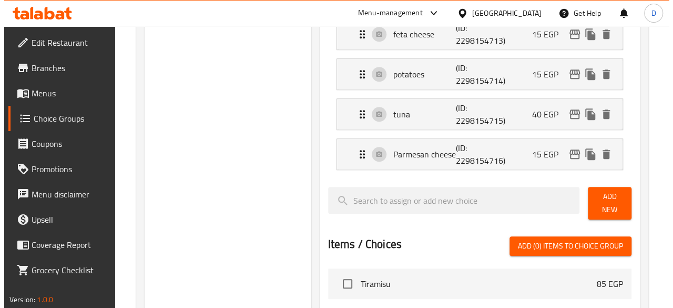
scroll to position [449, 0]
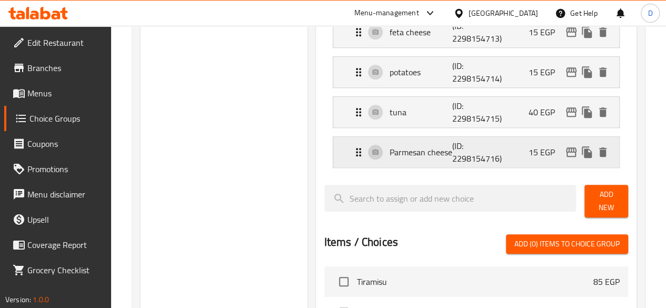
click at [570, 152] on icon "edit" at bounding box center [571, 152] width 13 height 13
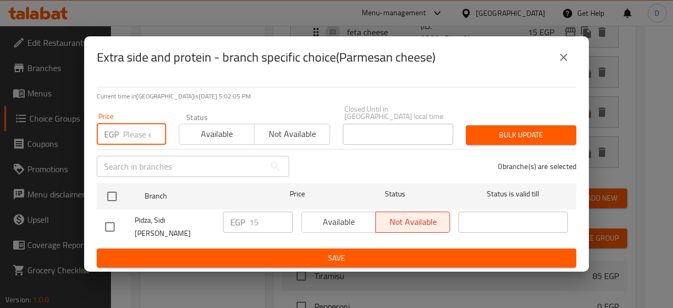
click at [136, 134] on input "number" at bounding box center [144, 134] width 43 height 21
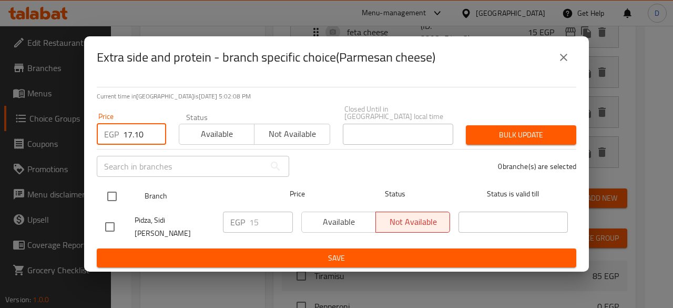
type input "17.10"
click at [112, 203] on input "checkbox" at bounding box center [112, 196] width 22 height 22
checkbox input "true"
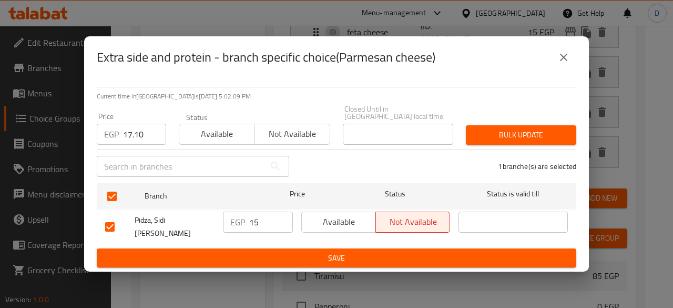
click at [508, 125] on div "Bulk update" at bounding box center [521, 135] width 123 height 32
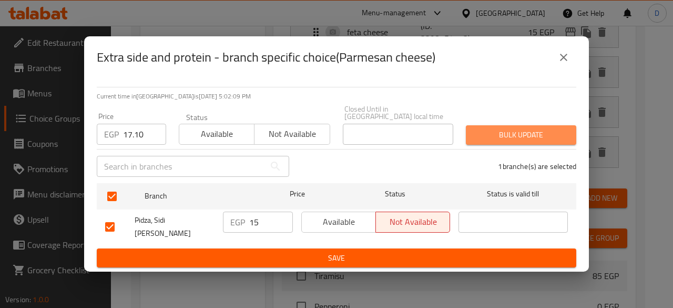
click at [511, 128] on span "Bulk update" at bounding box center [522, 134] width 94 height 13
